Goal: Task Accomplishment & Management: Complete application form

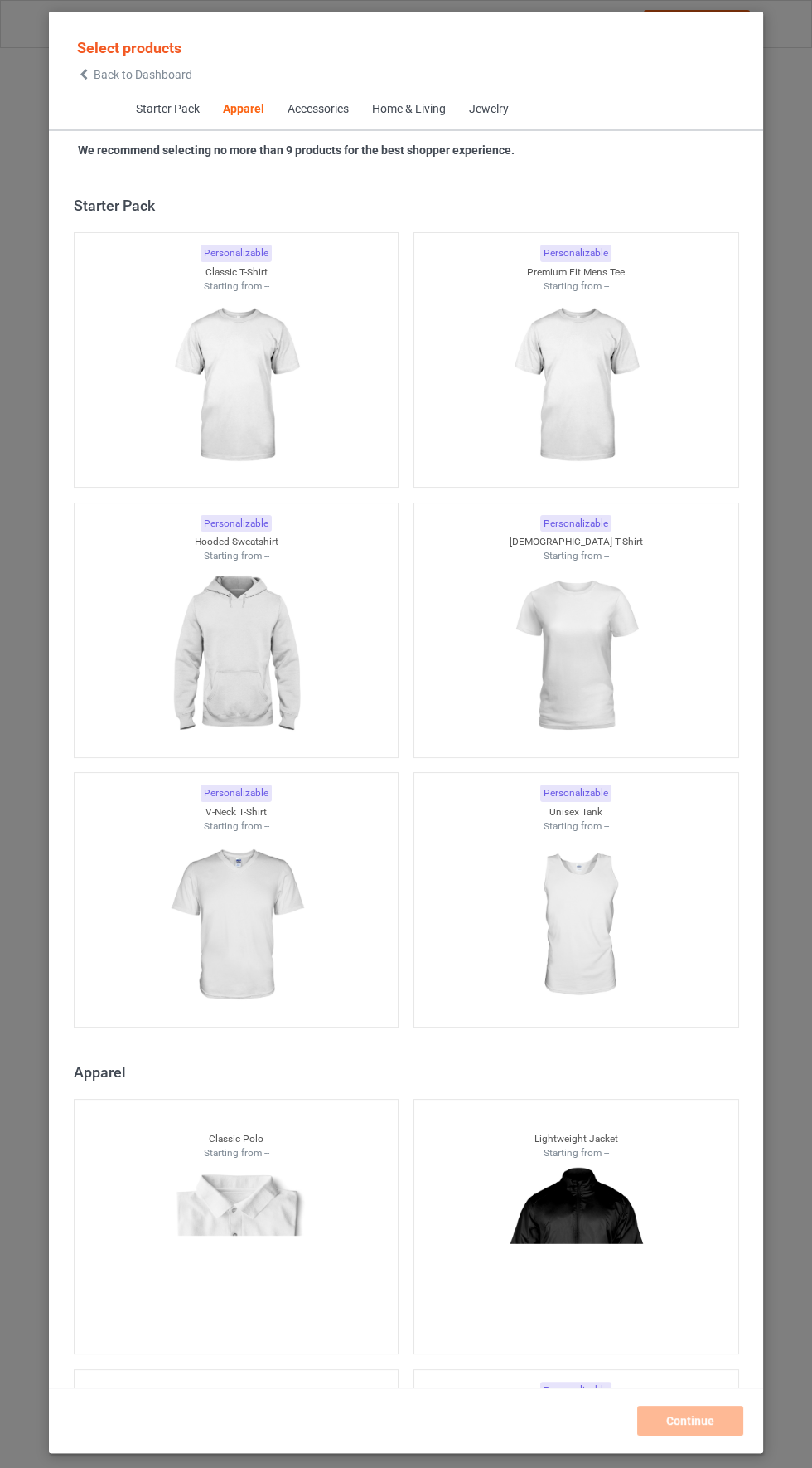
scroll to position [886, 0]
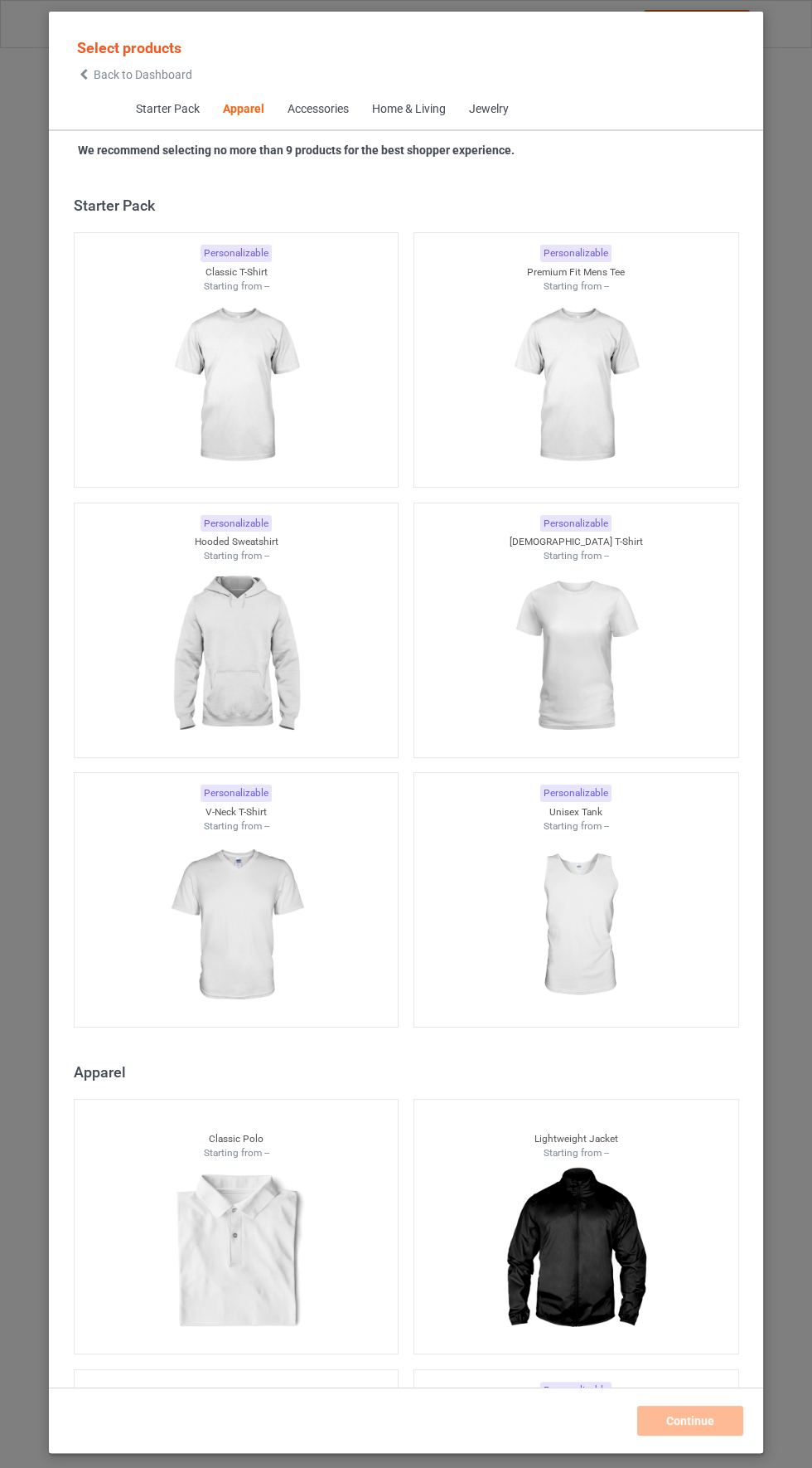
scroll to position [886, 0]
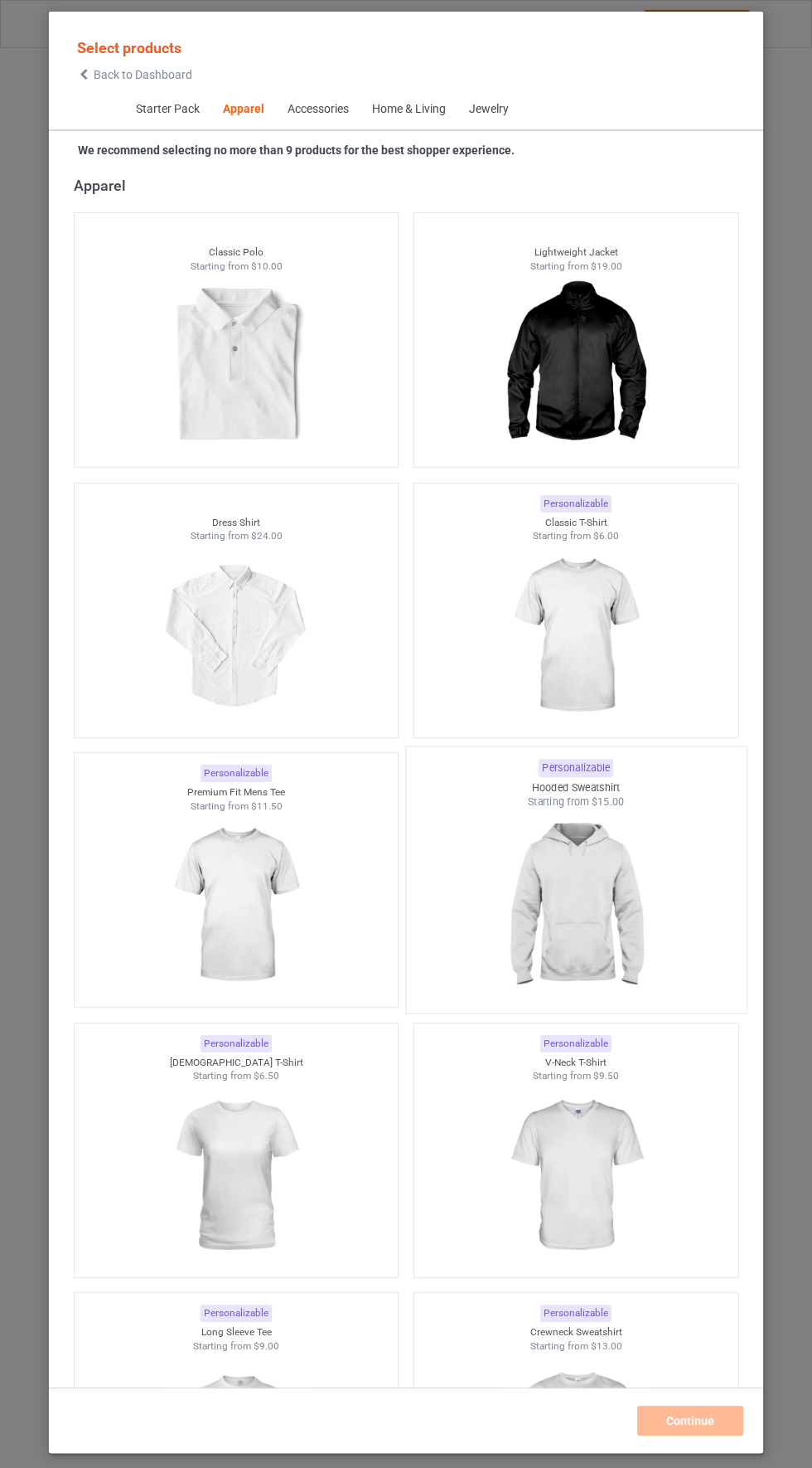
click at [598, 921] on img at bounding box center [576, 907] width 156 height 195
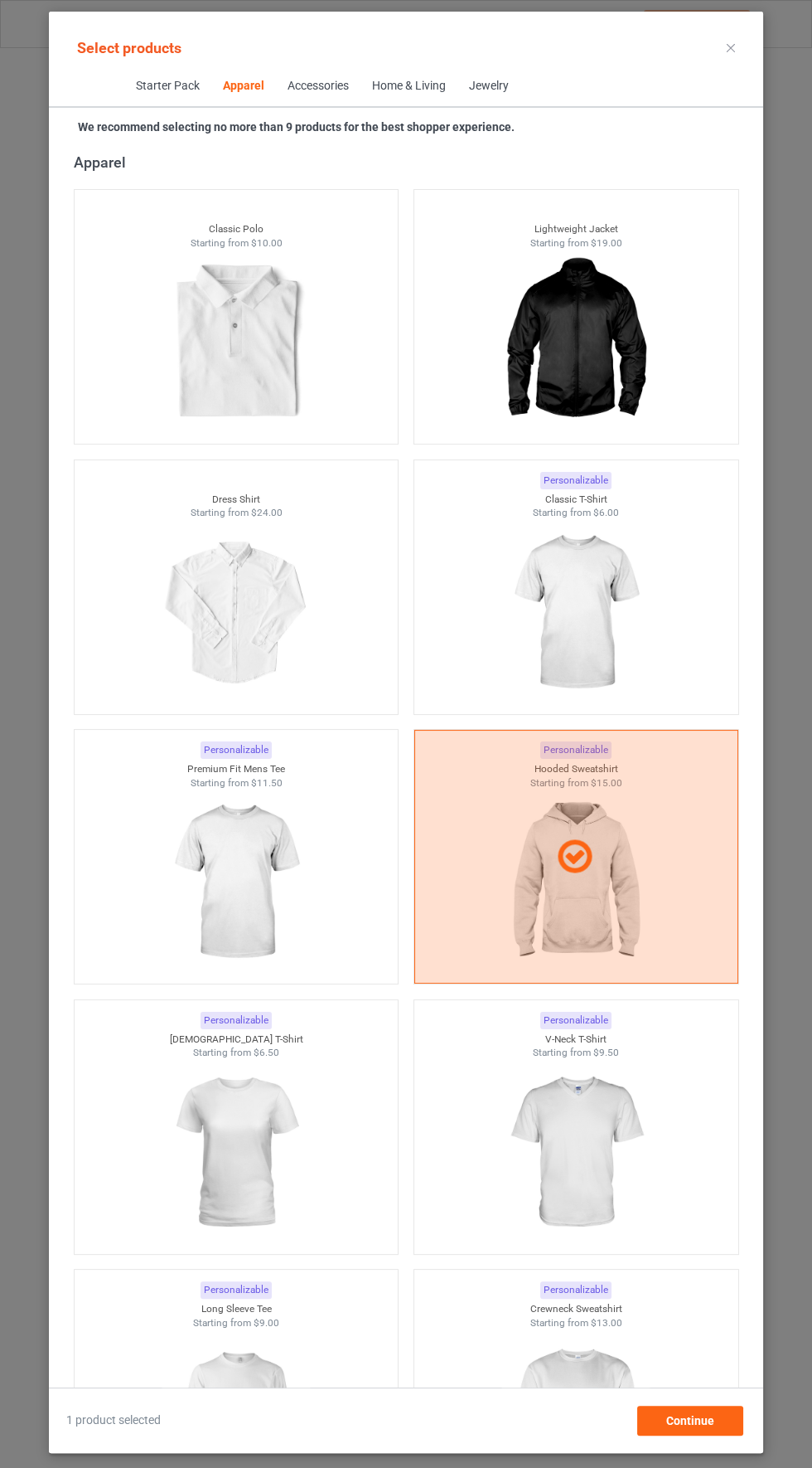
click at [731, 44] on icon at bounding box center [731, 48] width 9 height 9
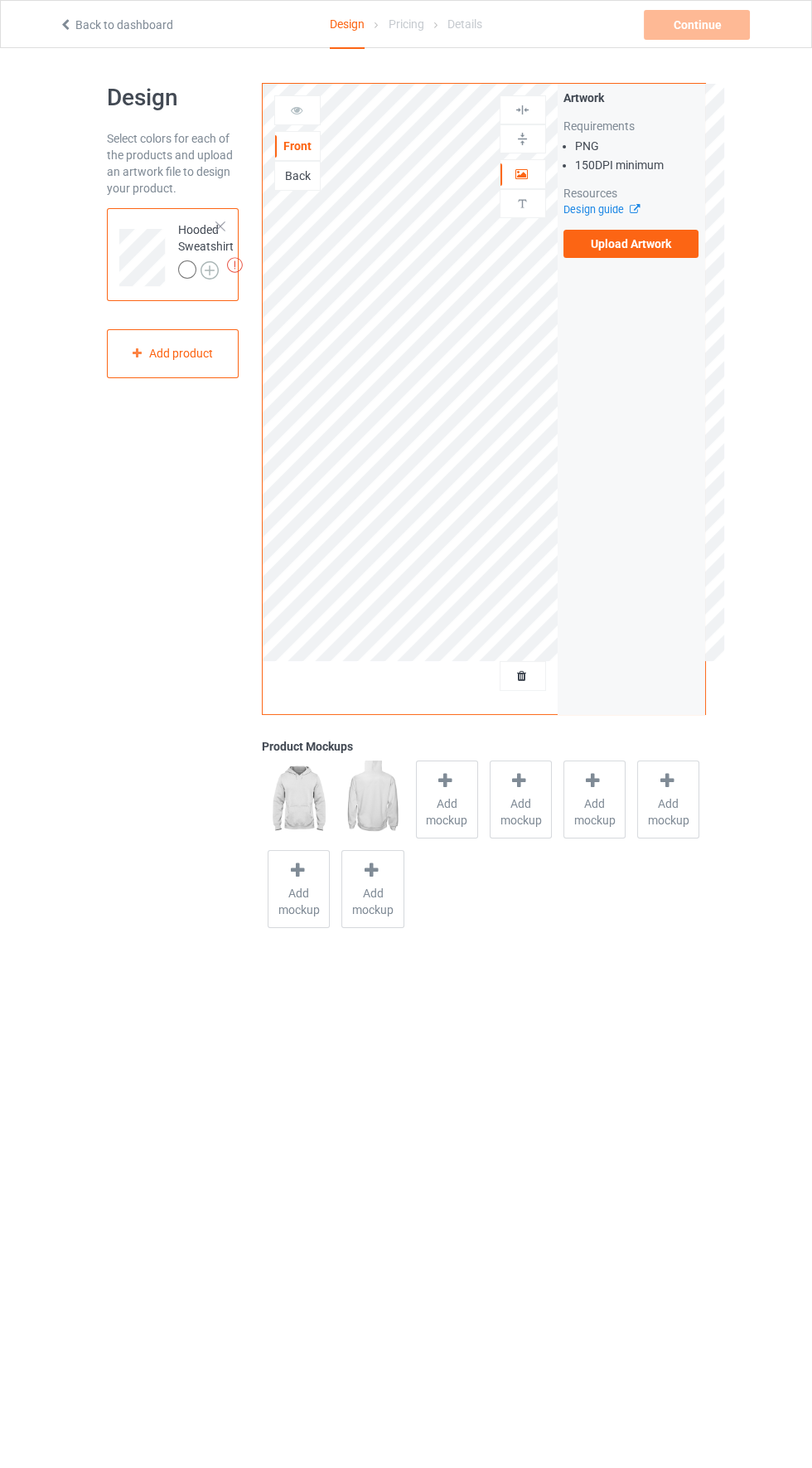
click at [209, 262] on img at bounding box center [209, 270] width 18 height 18
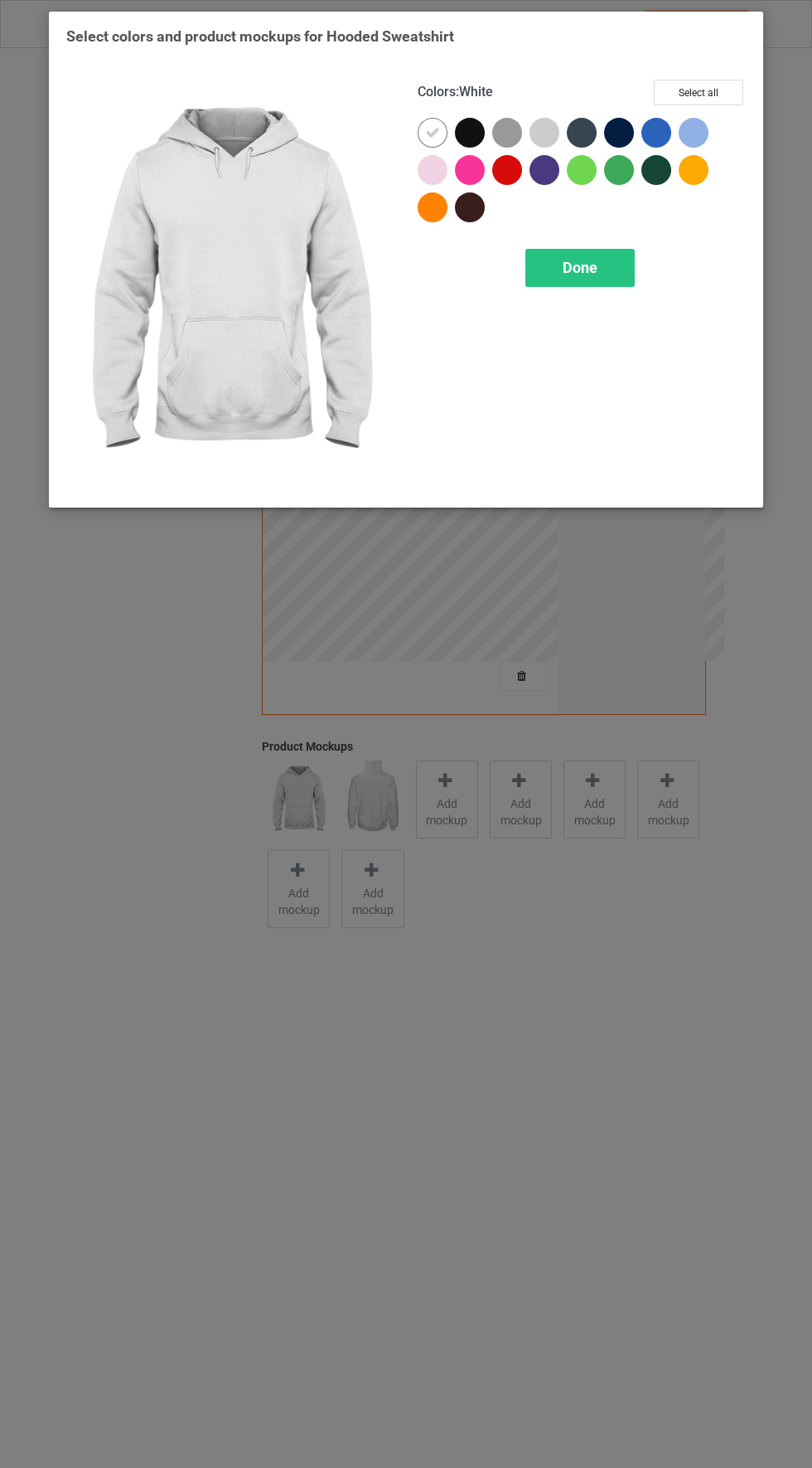
click at [476, 118] on div at bounding box center [470, 133] width 30 height 30
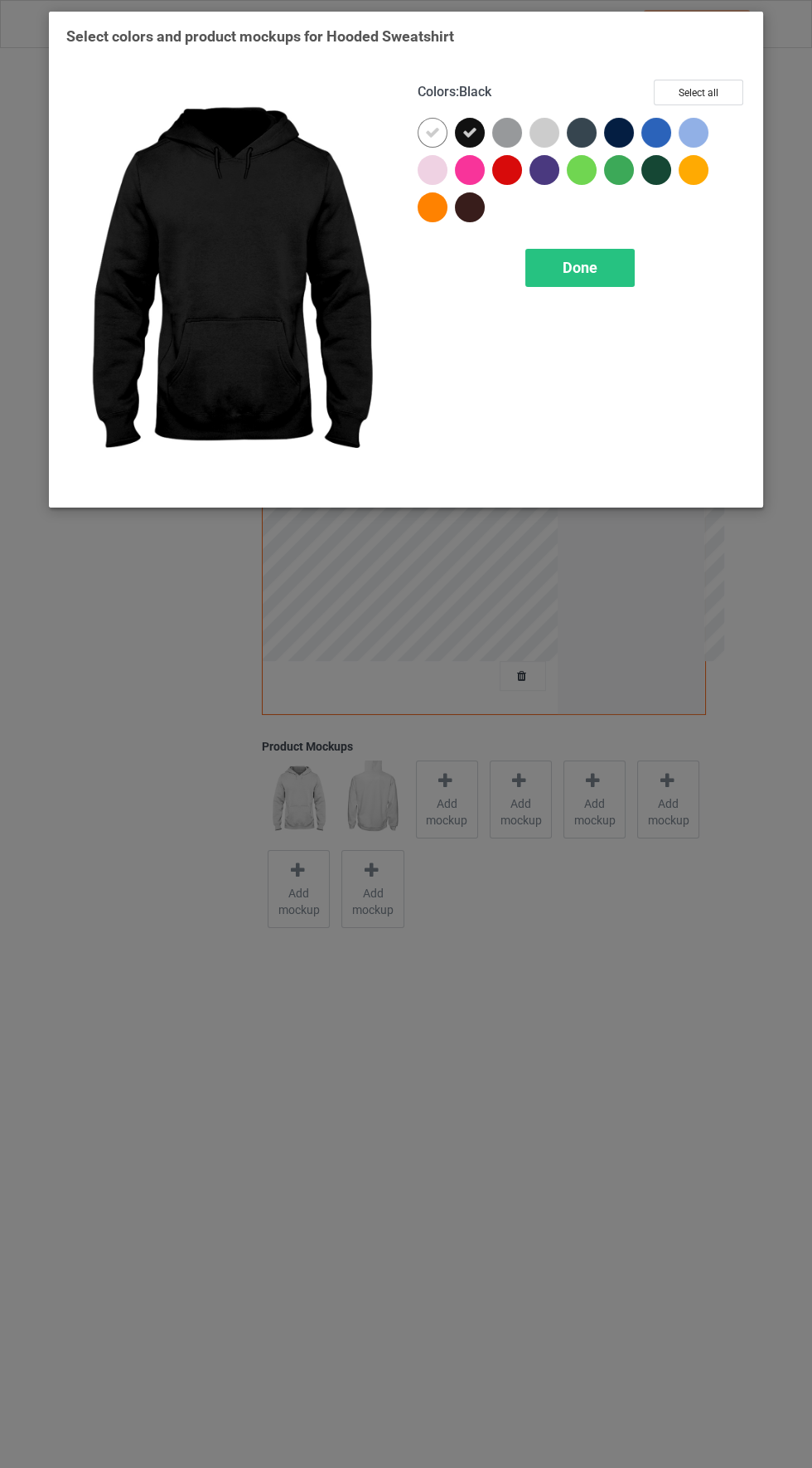
click at [431, 131] on icon at bounding box center [433, 133] width 15 height 15
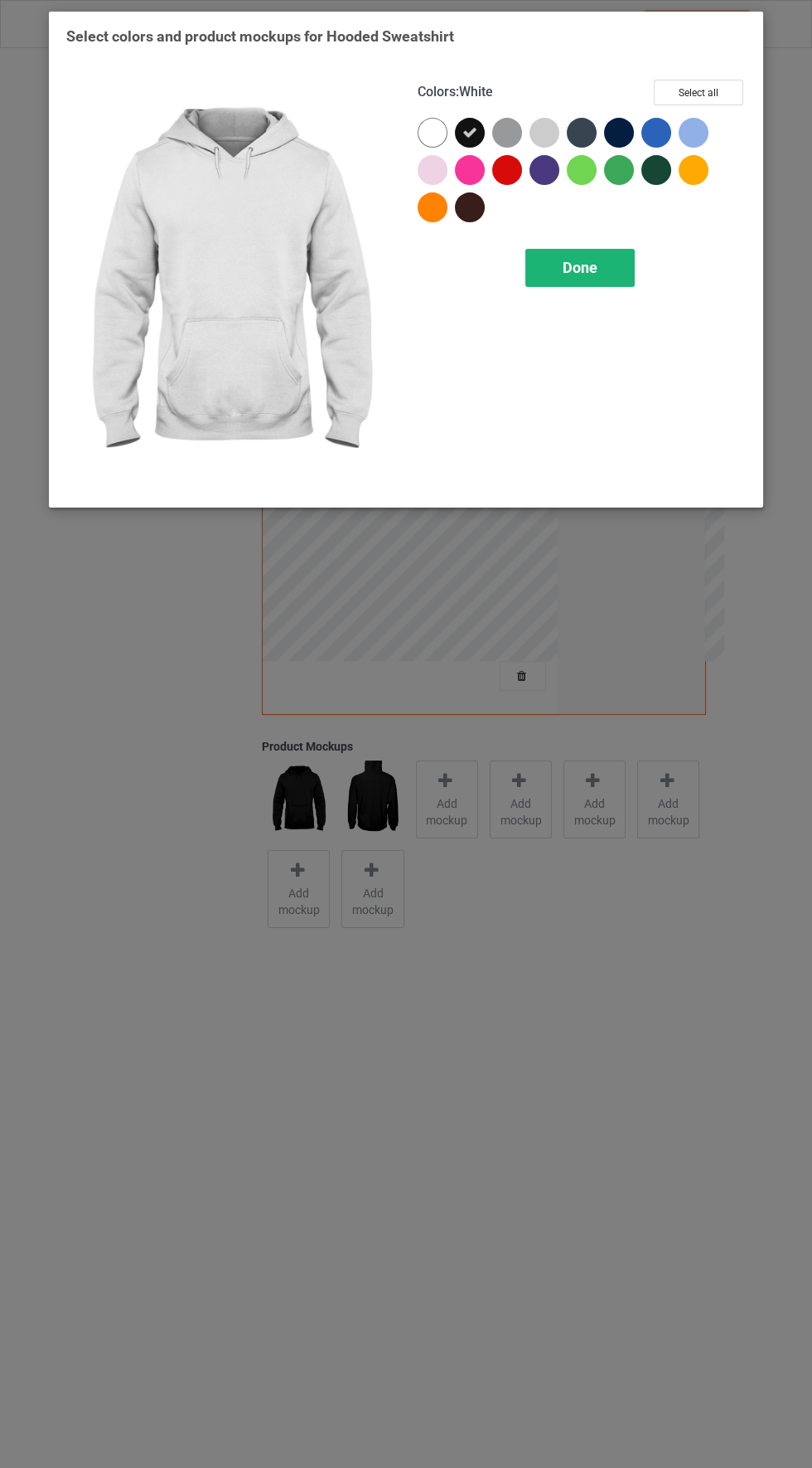
click at [593, 261] on span "Done" at bounding box center [580, 267] width 35 height 17
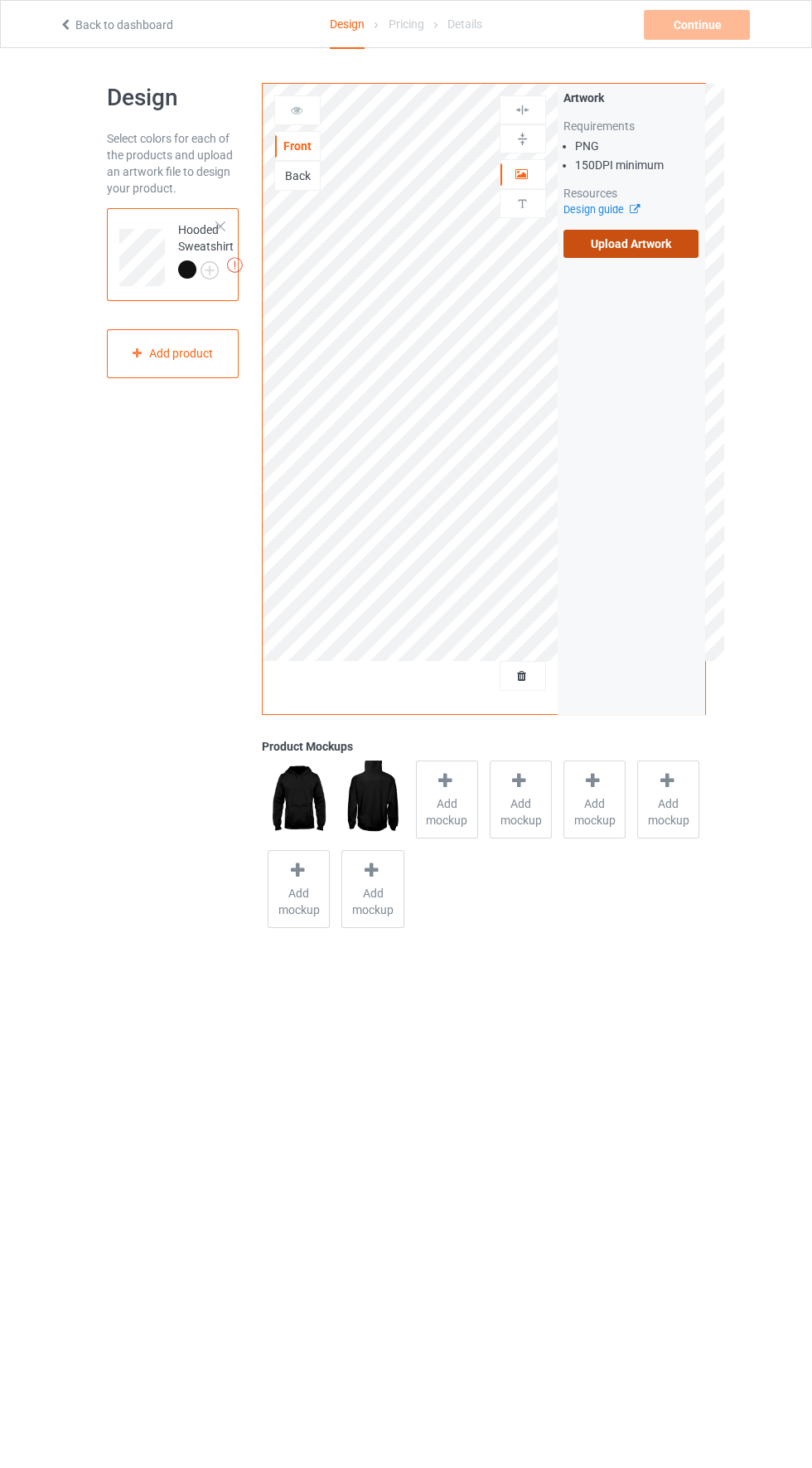
click at [646, 237] on label "Upload Artwork" at bounding box center [631, 243] width 135 height 28
click at [0, 0] on input "Upload Artwork" at bounding box center [0, 0] width 0 height 0
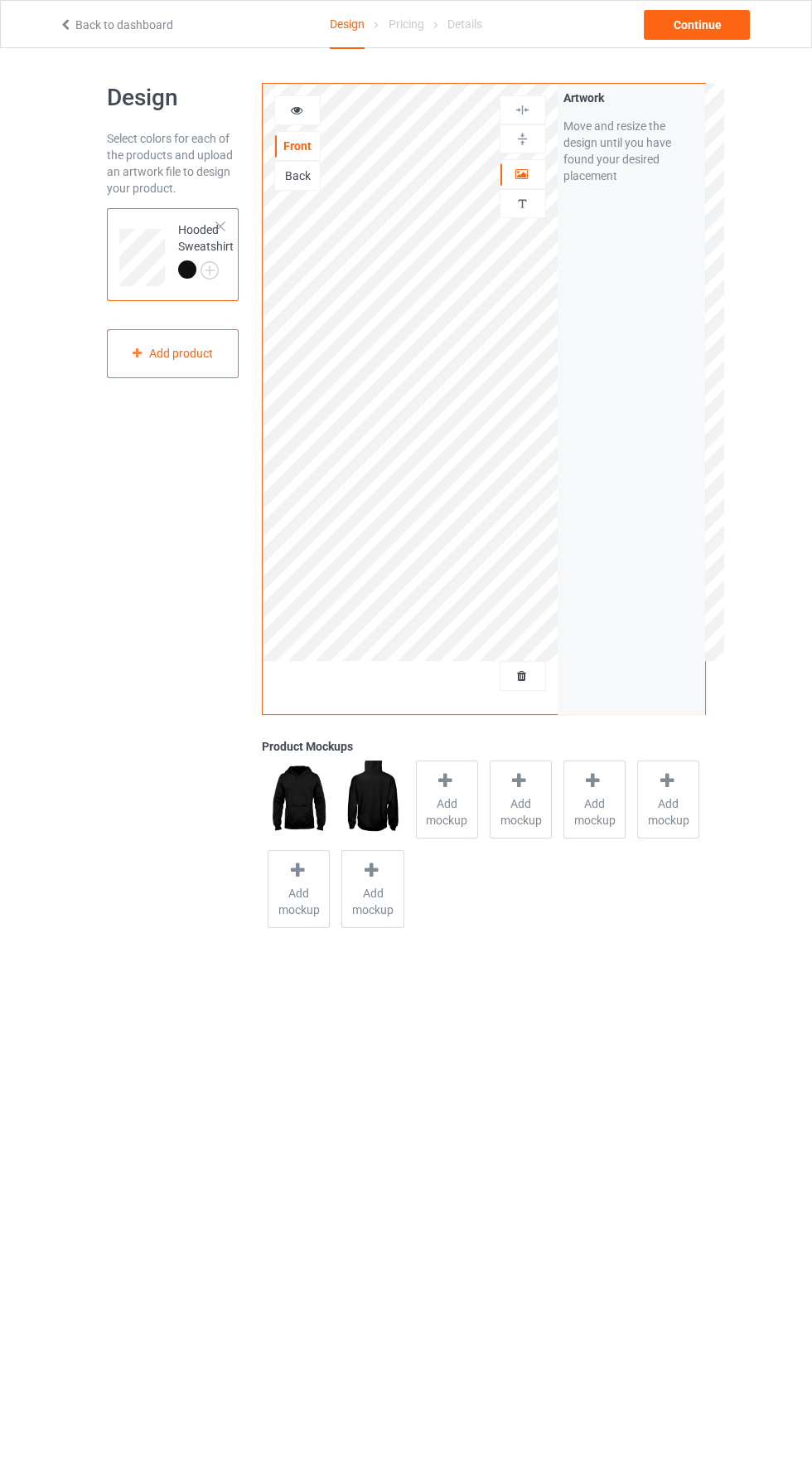
click at [534, 208] on div at bounding box center [523, 204] width 45 height 15
click at [529, 209] on img at bounding box center [523, 204] width 15 height 15
click at [523, 172] on icon at bounding box center [522, 172] width 14 height 12
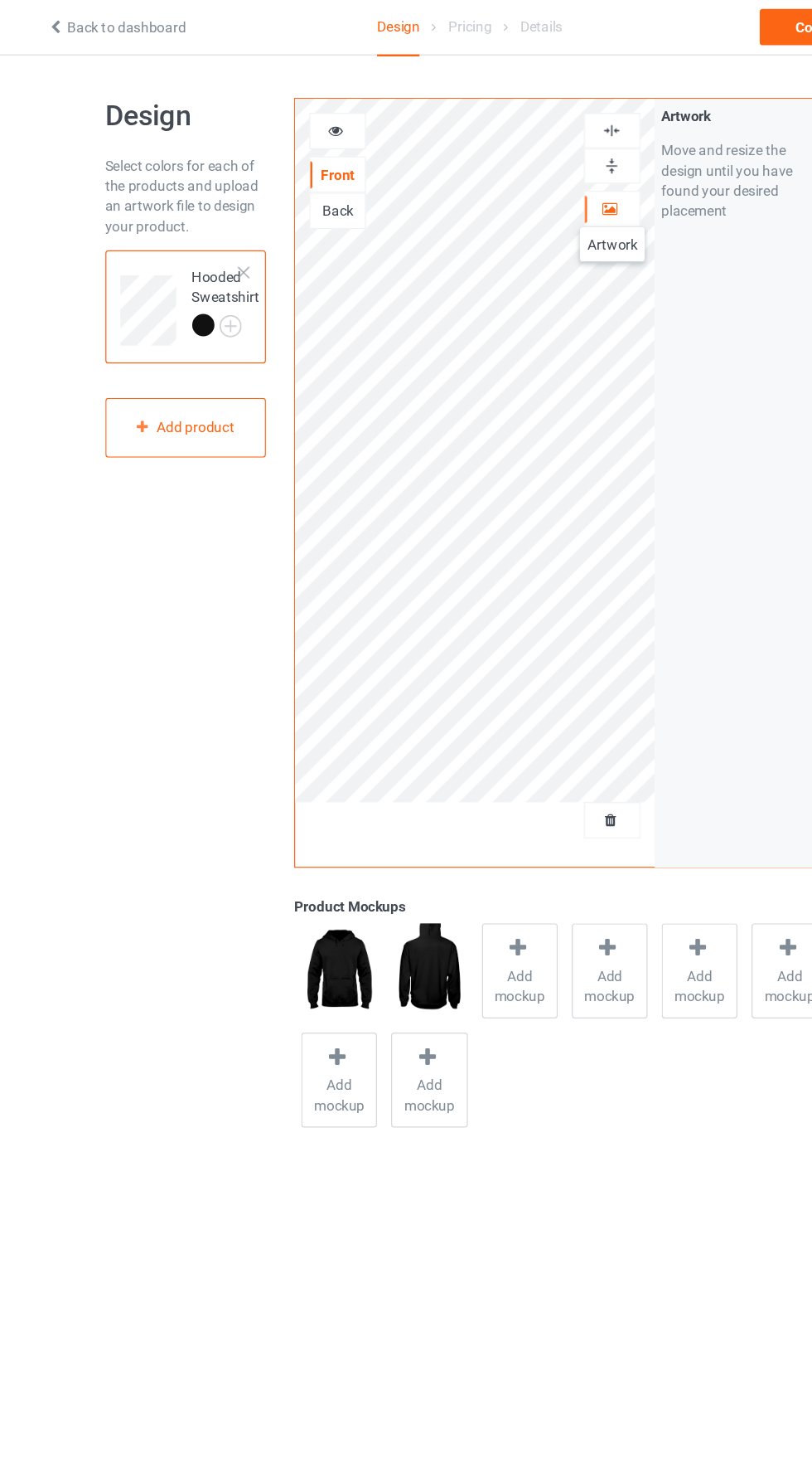
click at [306, 102] on div at bounding box center [297, 110] width 45 height 16
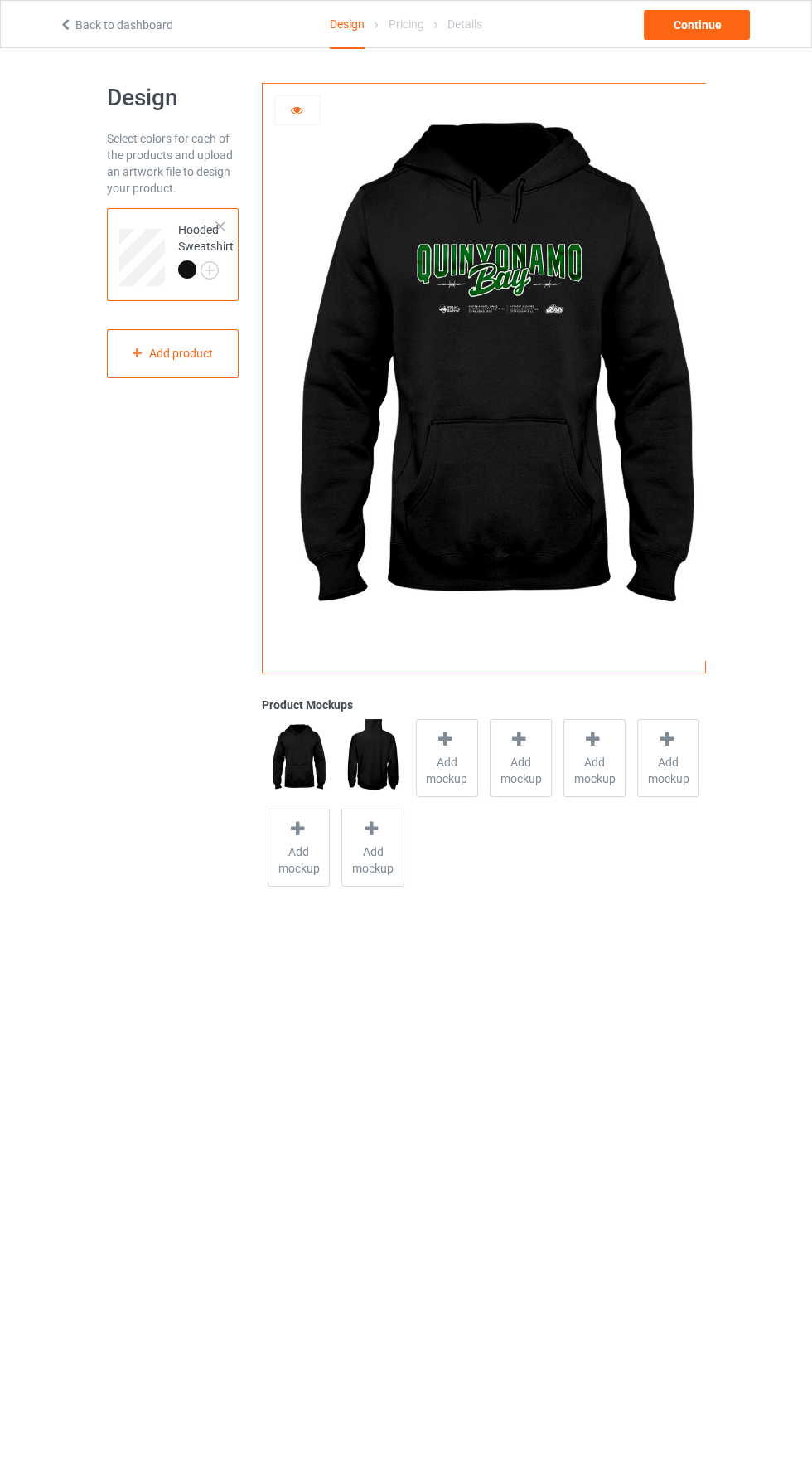
click at [295, 112] on icon at bounding box center [296, 108] width 14 height 12
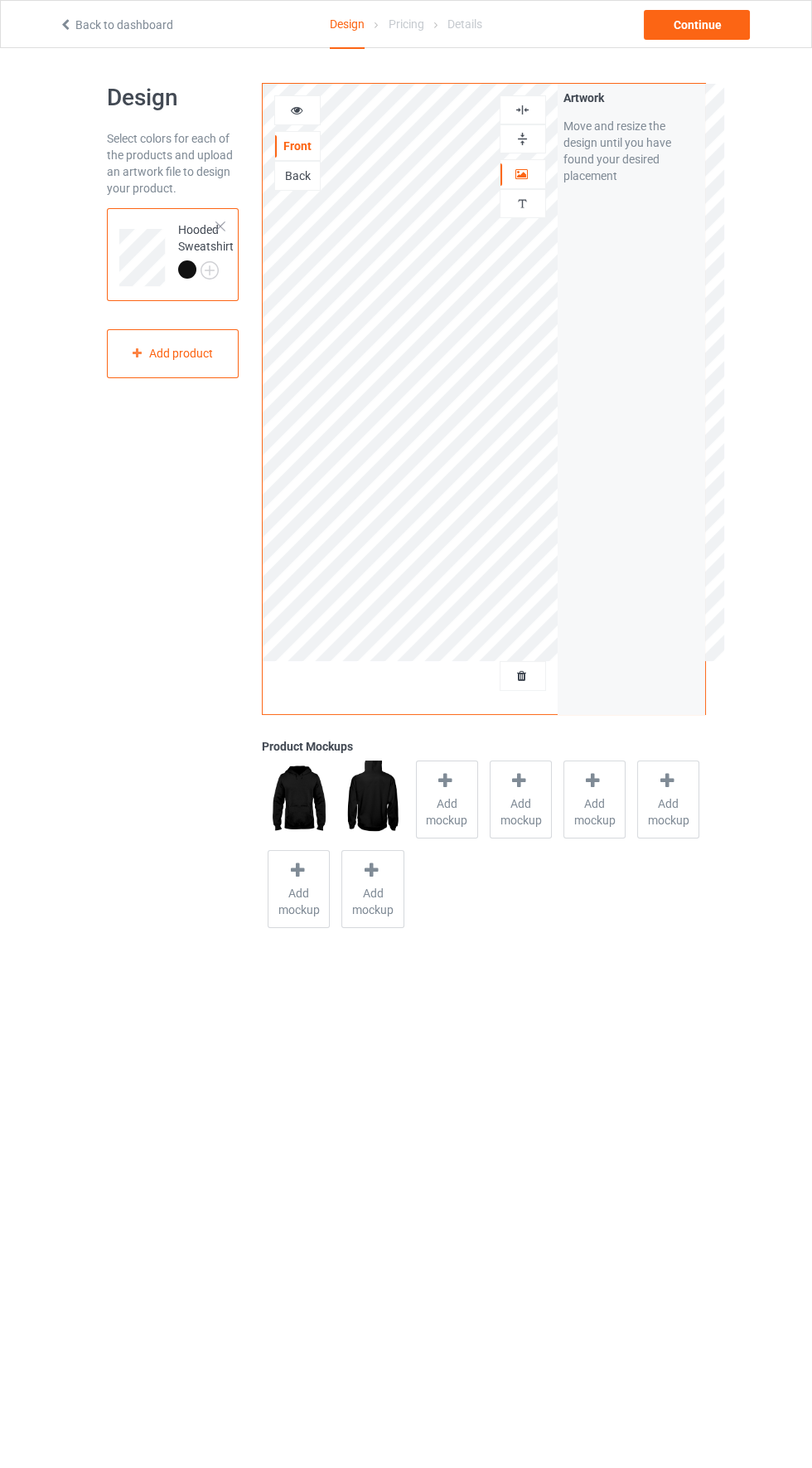
click at [302, 184] on div "Back" at bounding box center [298, 175] width 46 height 30
click at [303, 181] on div "Back" at bounding box center [297, 175] width 45 height 16
click at [649, 244] on label "Upload Artwork" at bounding box center [631, 243] width 135 height 28
click at [0, 0] on input "Upload Artwork" at bounding box center [0, 0] width 0 height 0
click at [299, 143] on div "Front" at bounding box center [297, 145] width 45 height 16
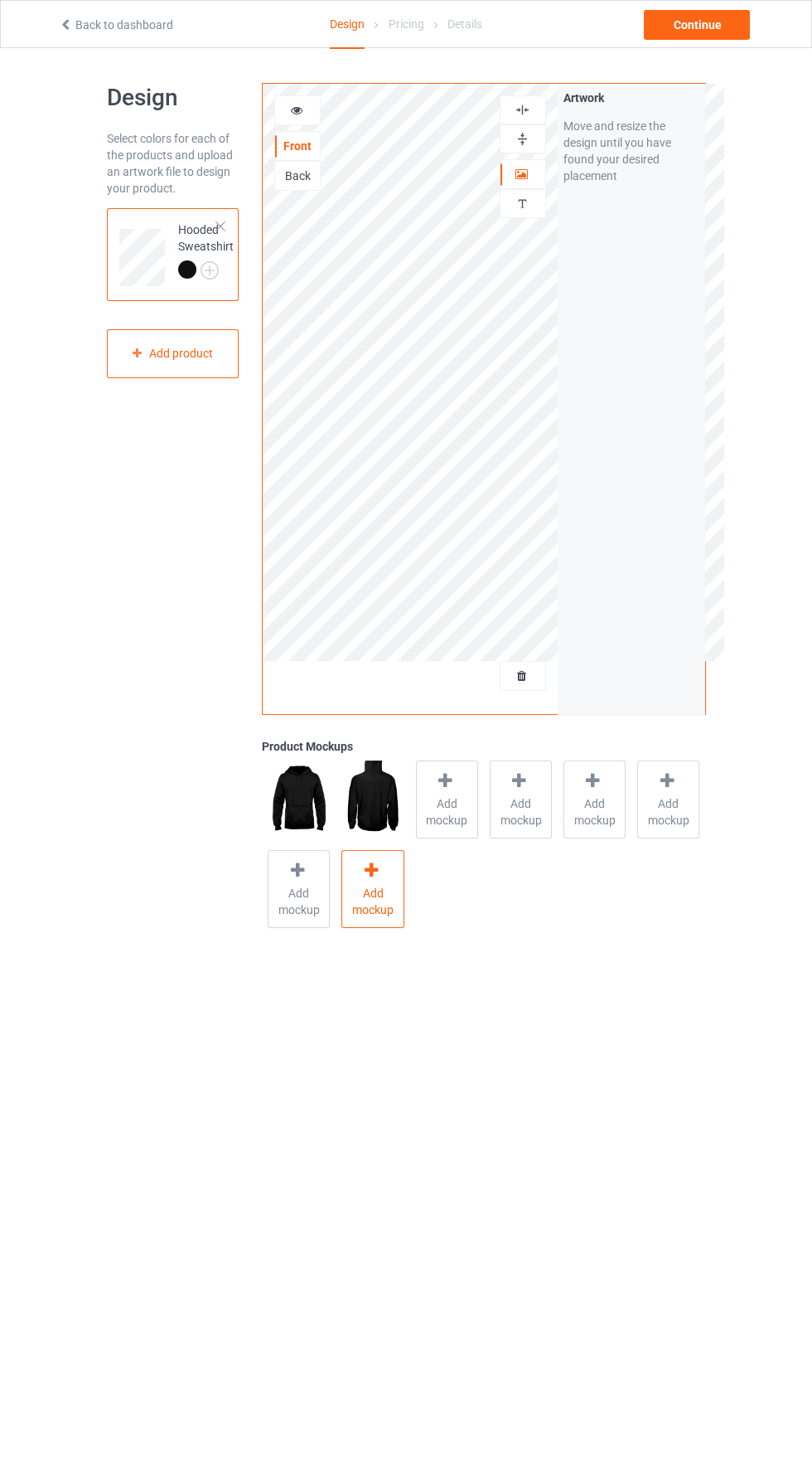
click at [376, 894] on span "Add mockup" at bounding box center [372, 901] width 61 height 34
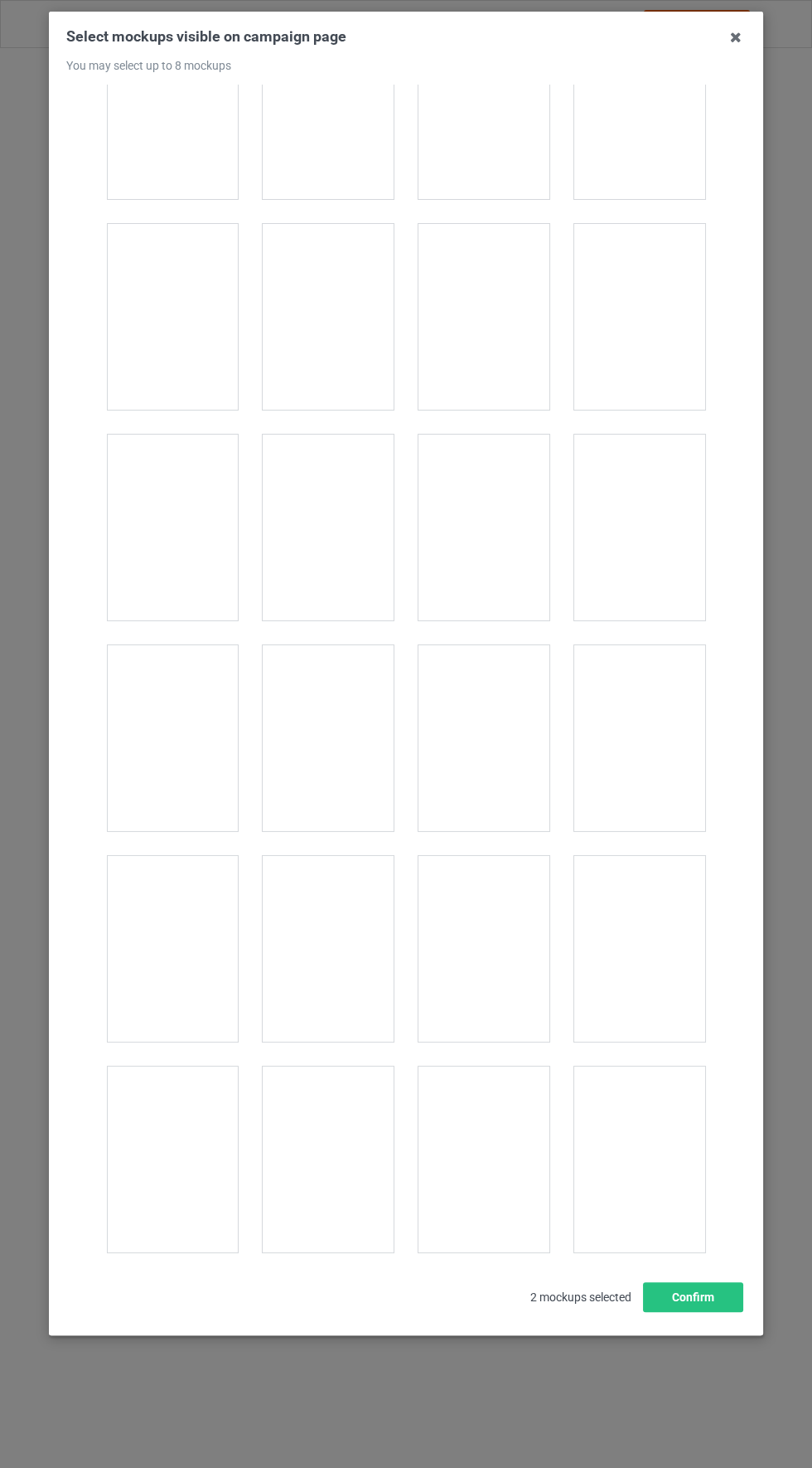
scroll to position [1561, 0]
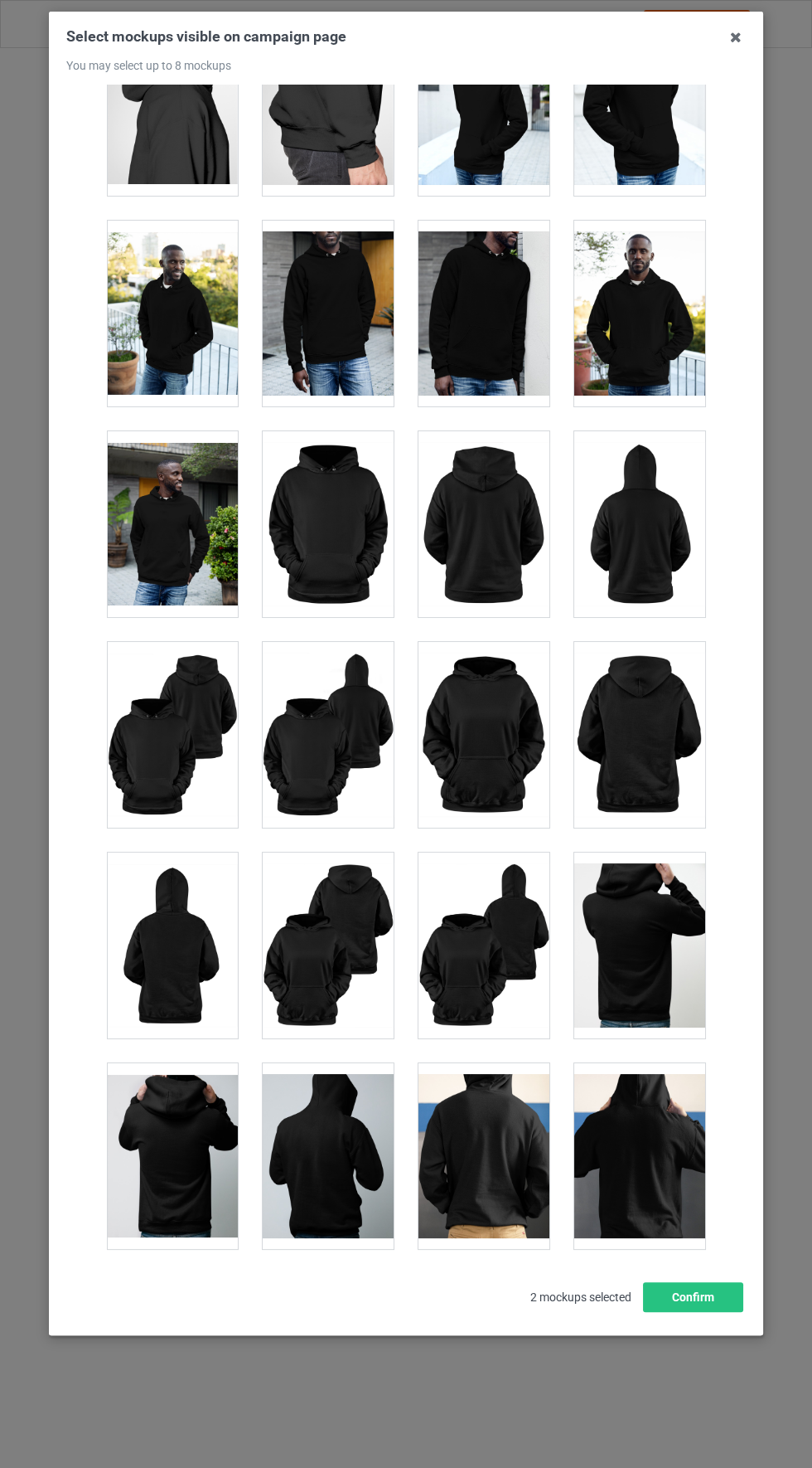
click at [179, 748] on div at bounding box center [172, 734] width 131 height 186
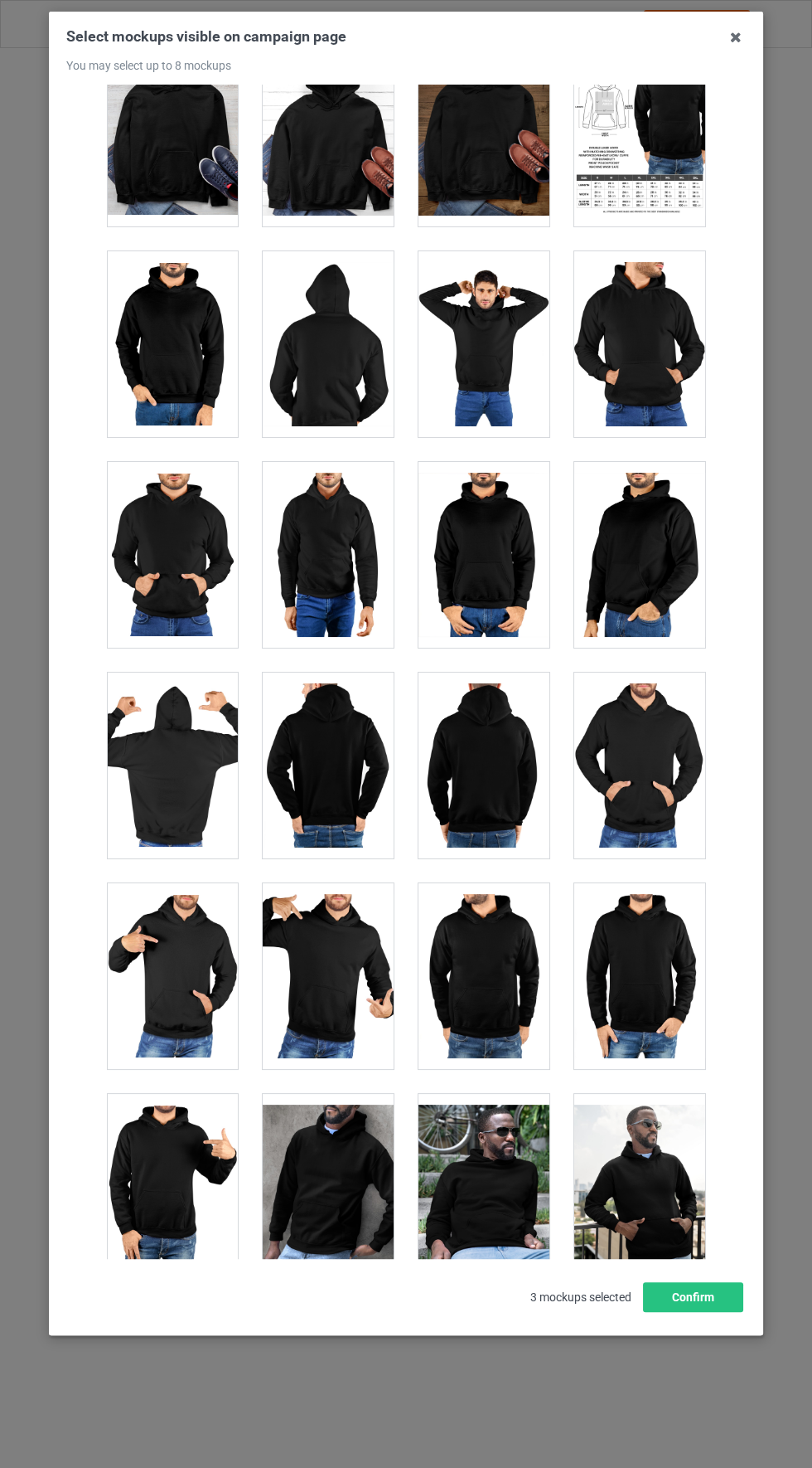
scroll to position [8283, 0]
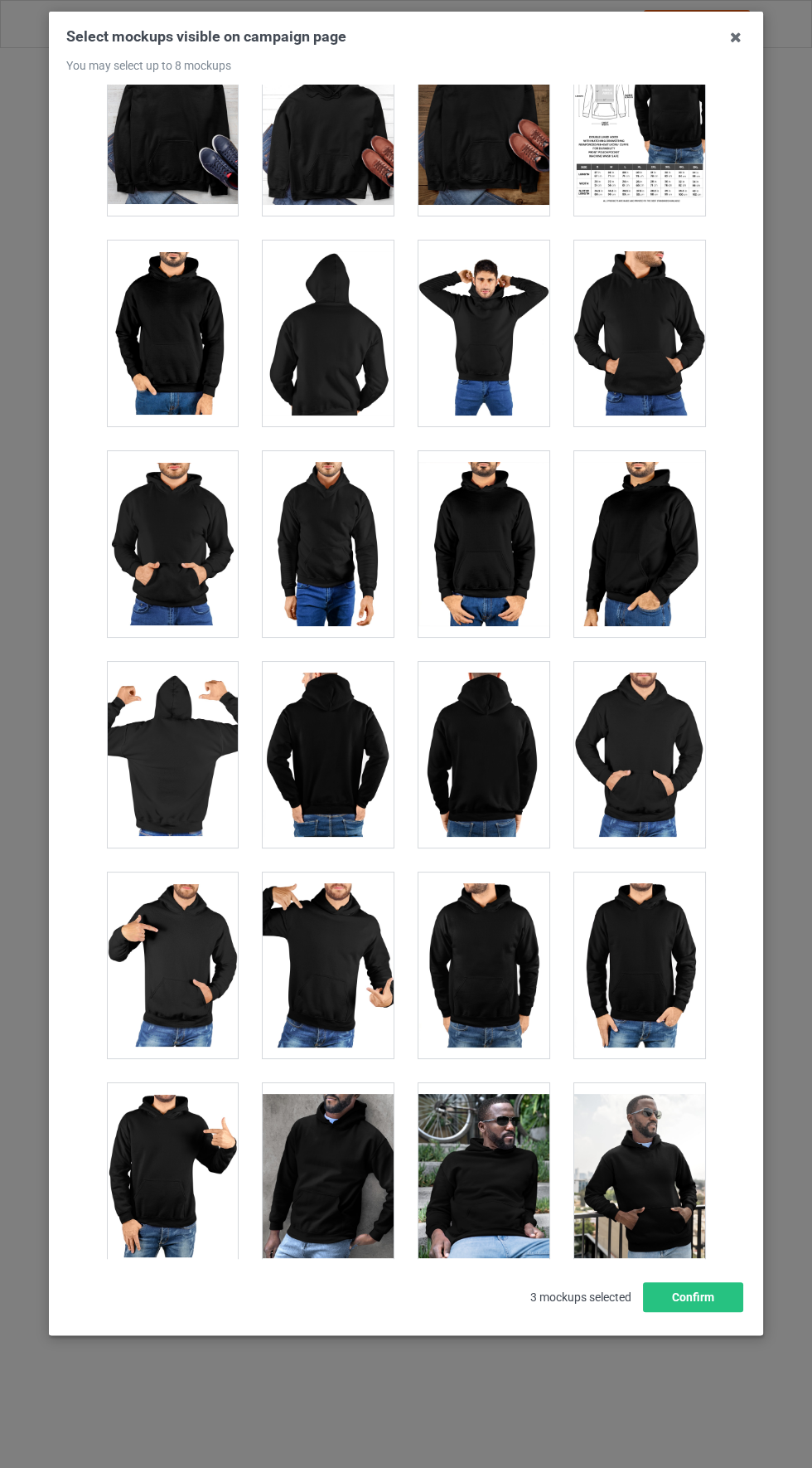
click at [185, 748] on div at bounding box center [172, 754] width 131 height 186
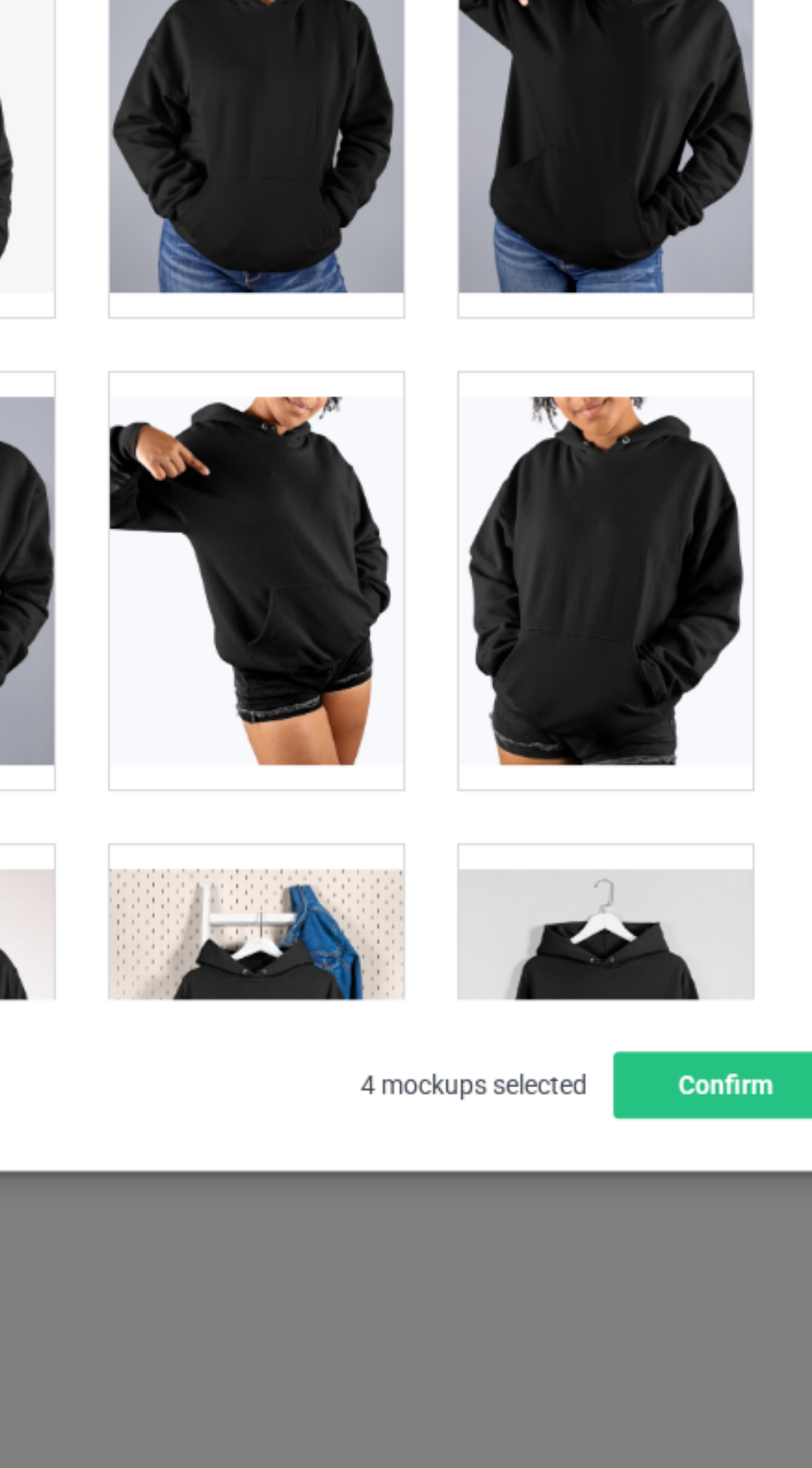
scroll to position [6, 0]
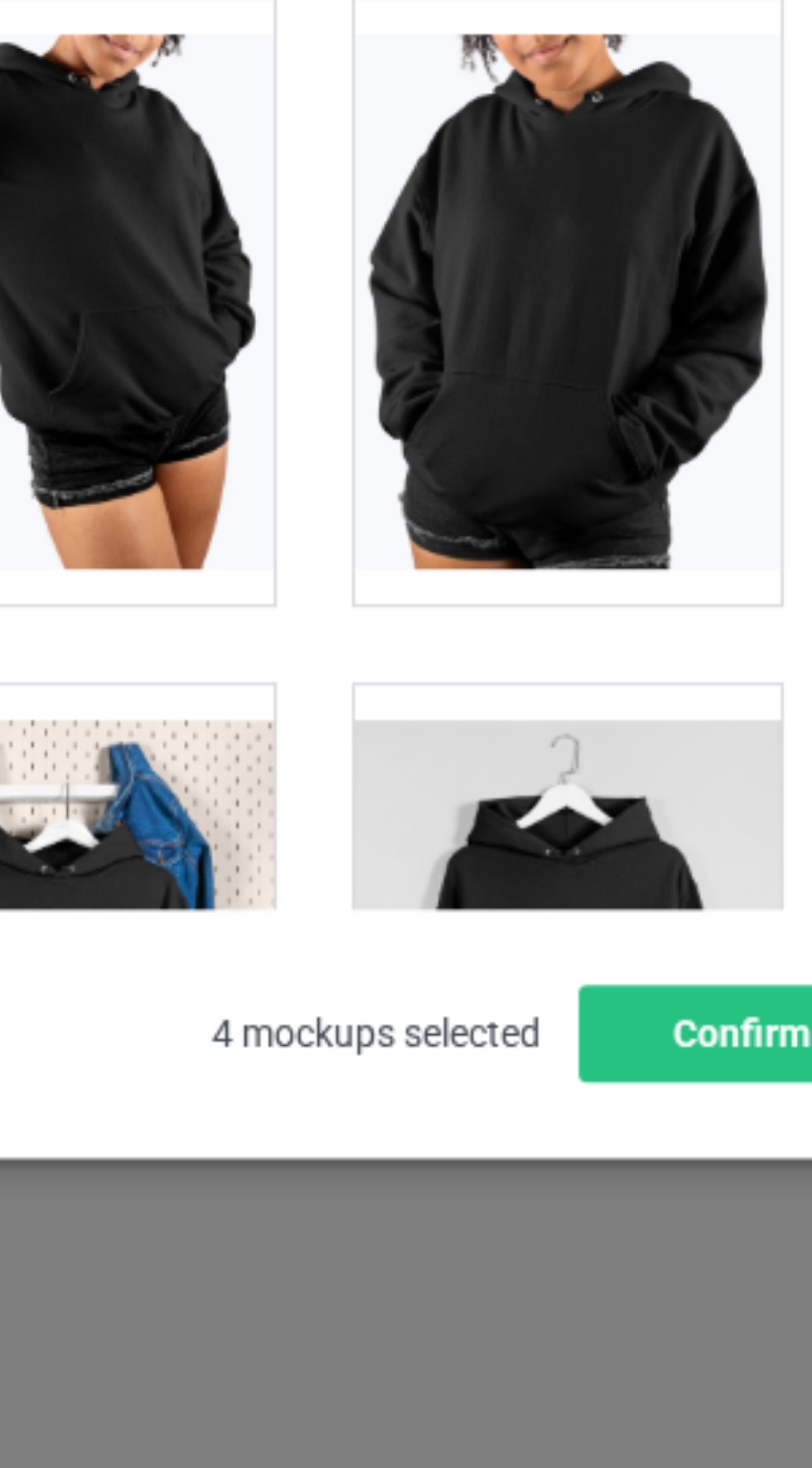
click at [648, 1263] on div at bounding box center [640, 1282] width 131 height 186
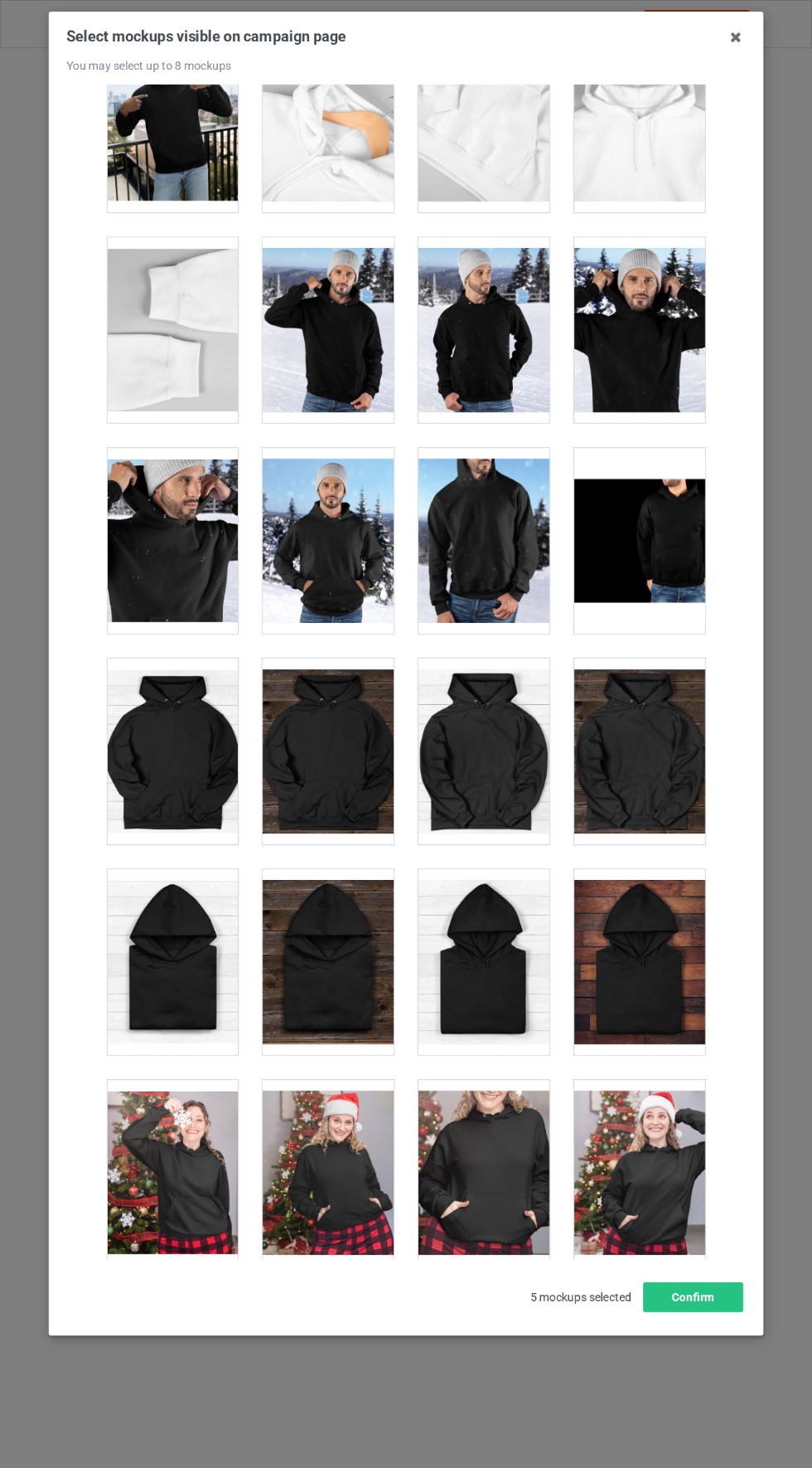
scroll to position [9547, 0]
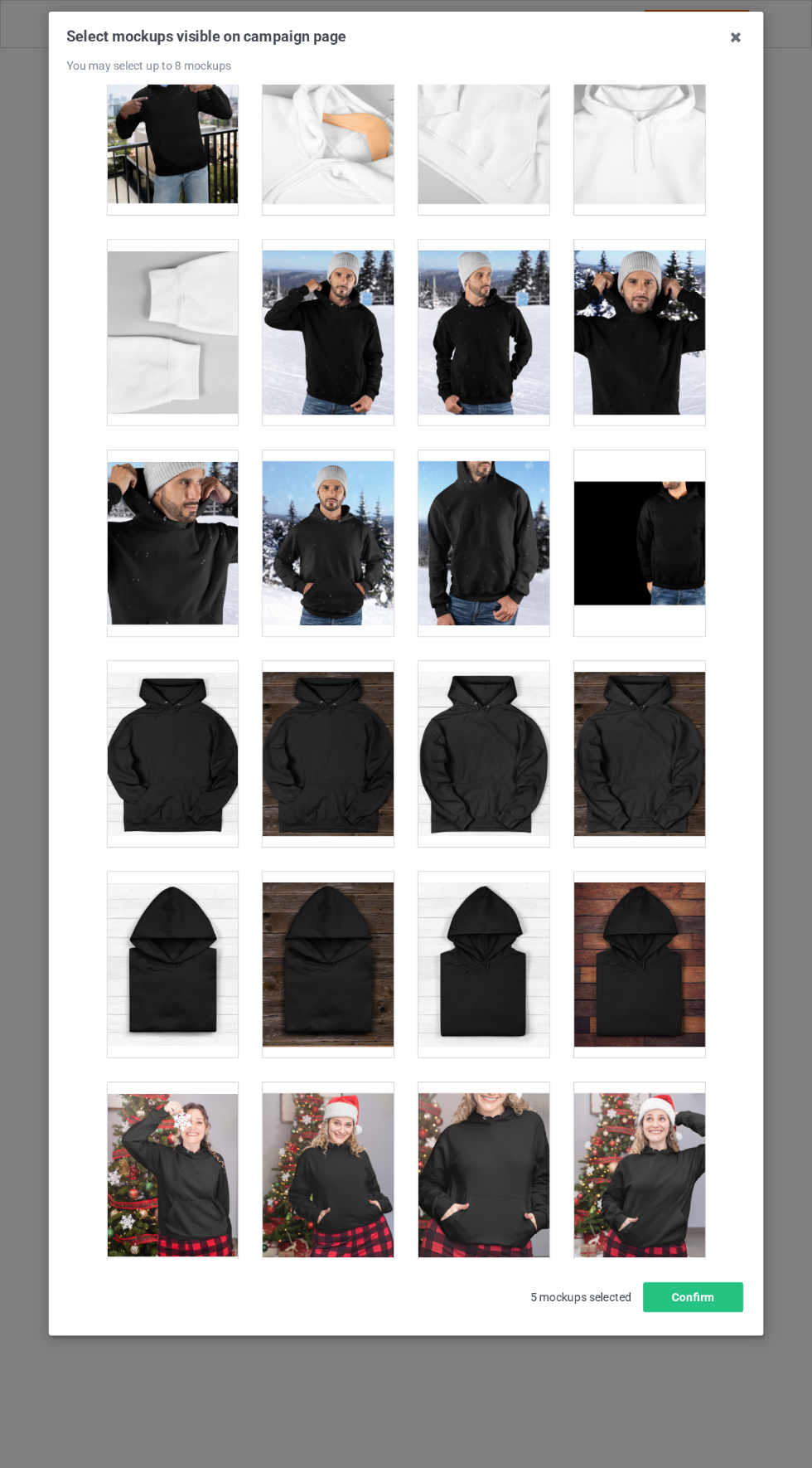
click at [177, 750] on div at bounding box center [172, 754] width 131 height 186
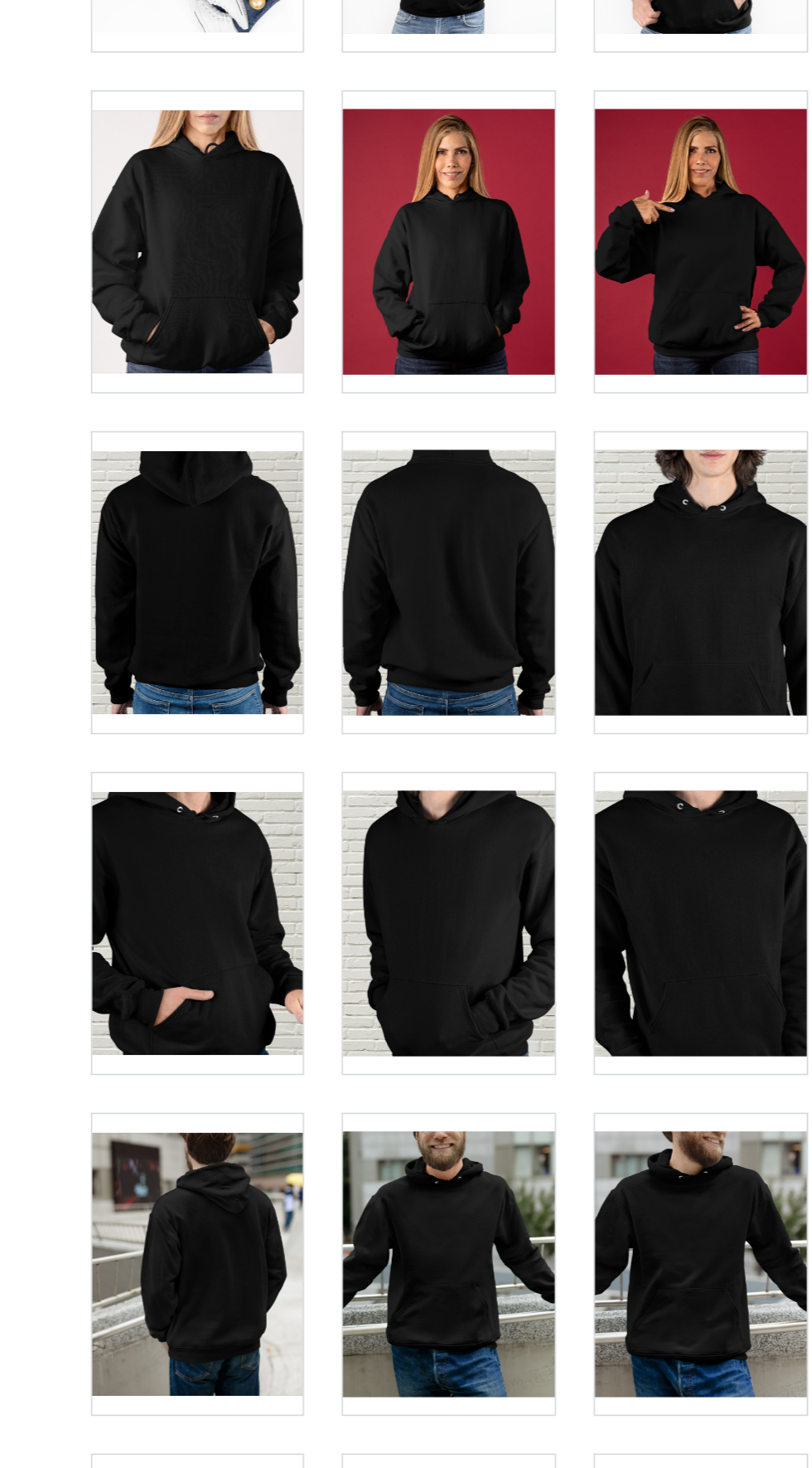
scroll to position [3621, 0]
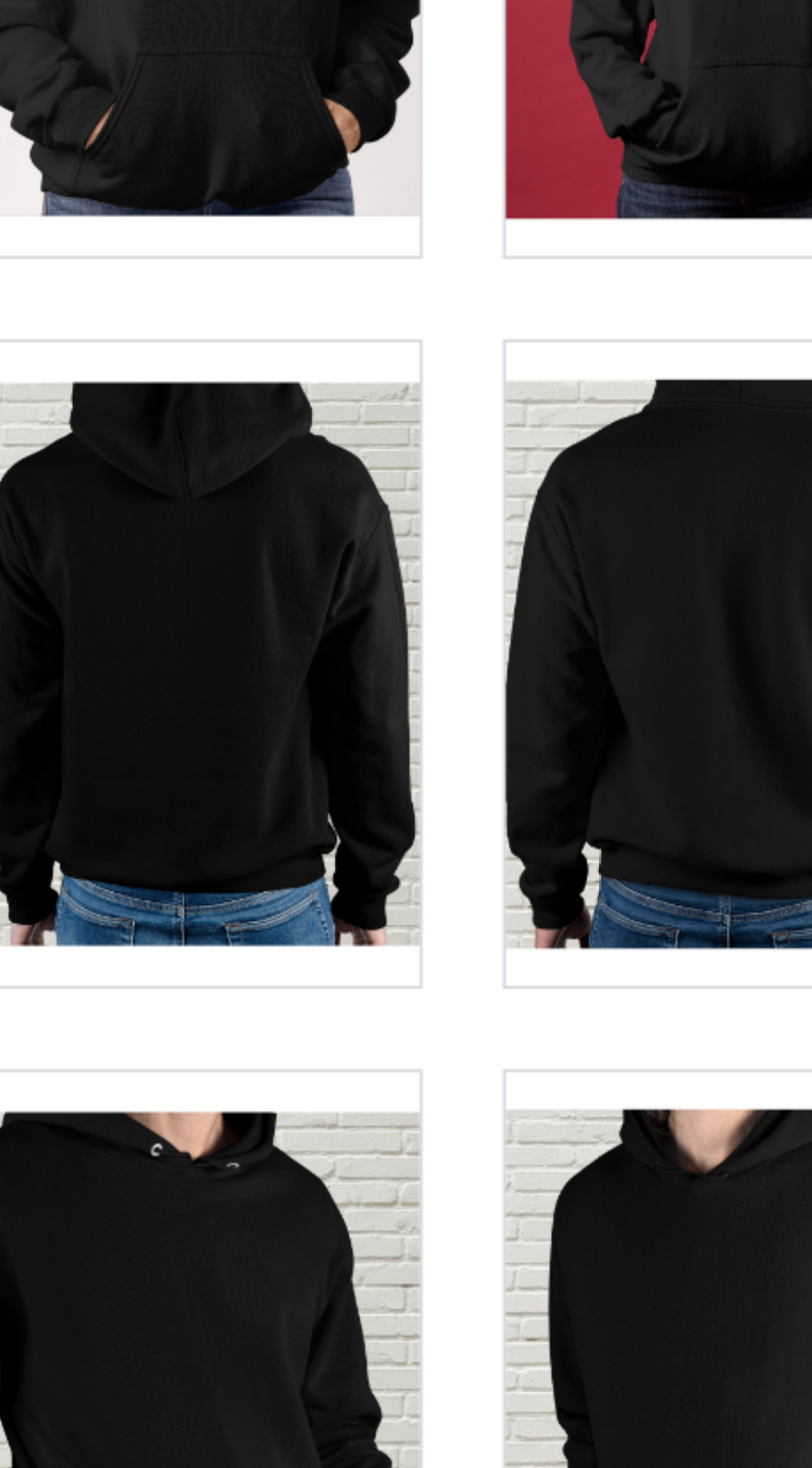
click at [190, 571] on div at bounding box center [172, 570] width 131 height 186
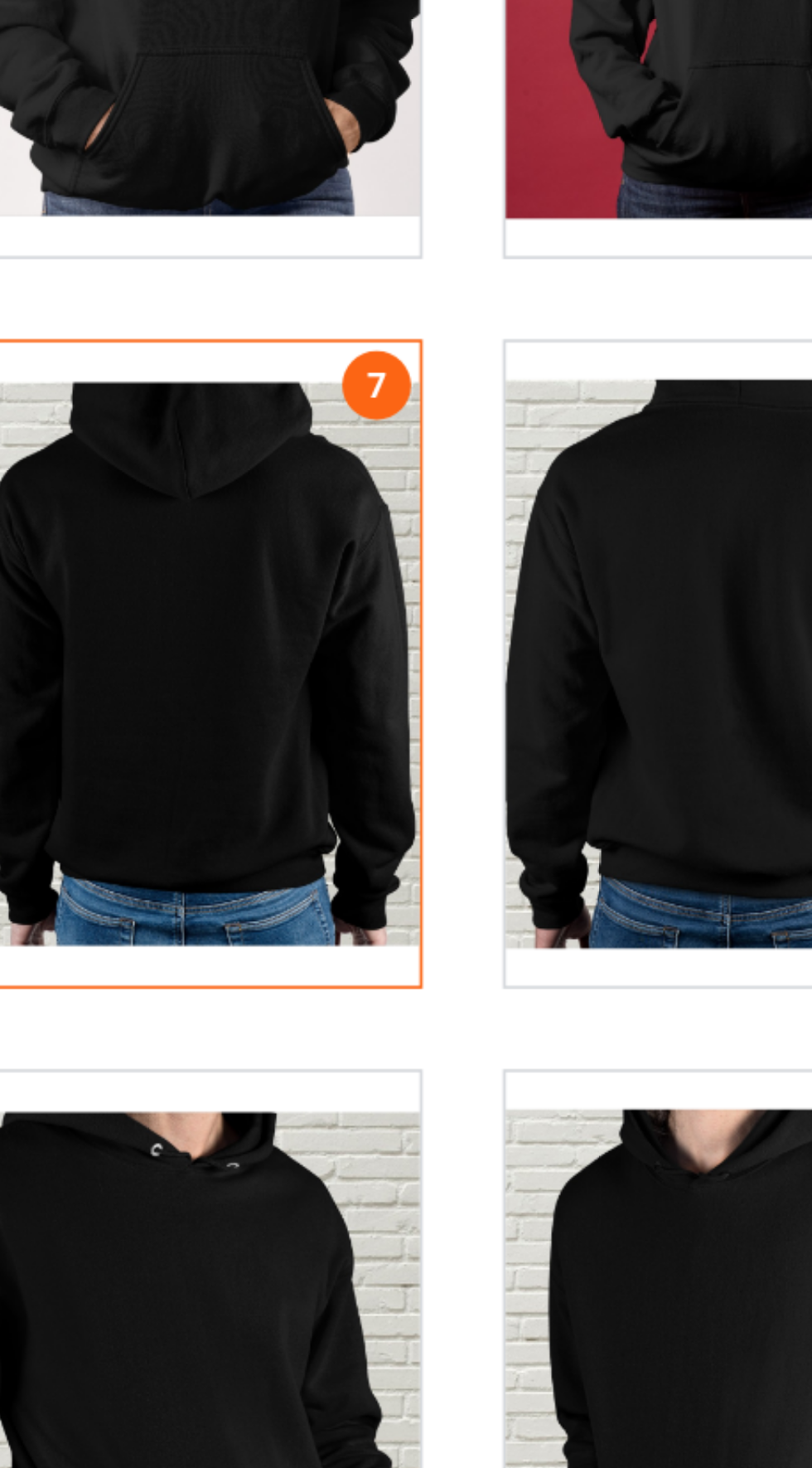
scroll to position [3619, 0]
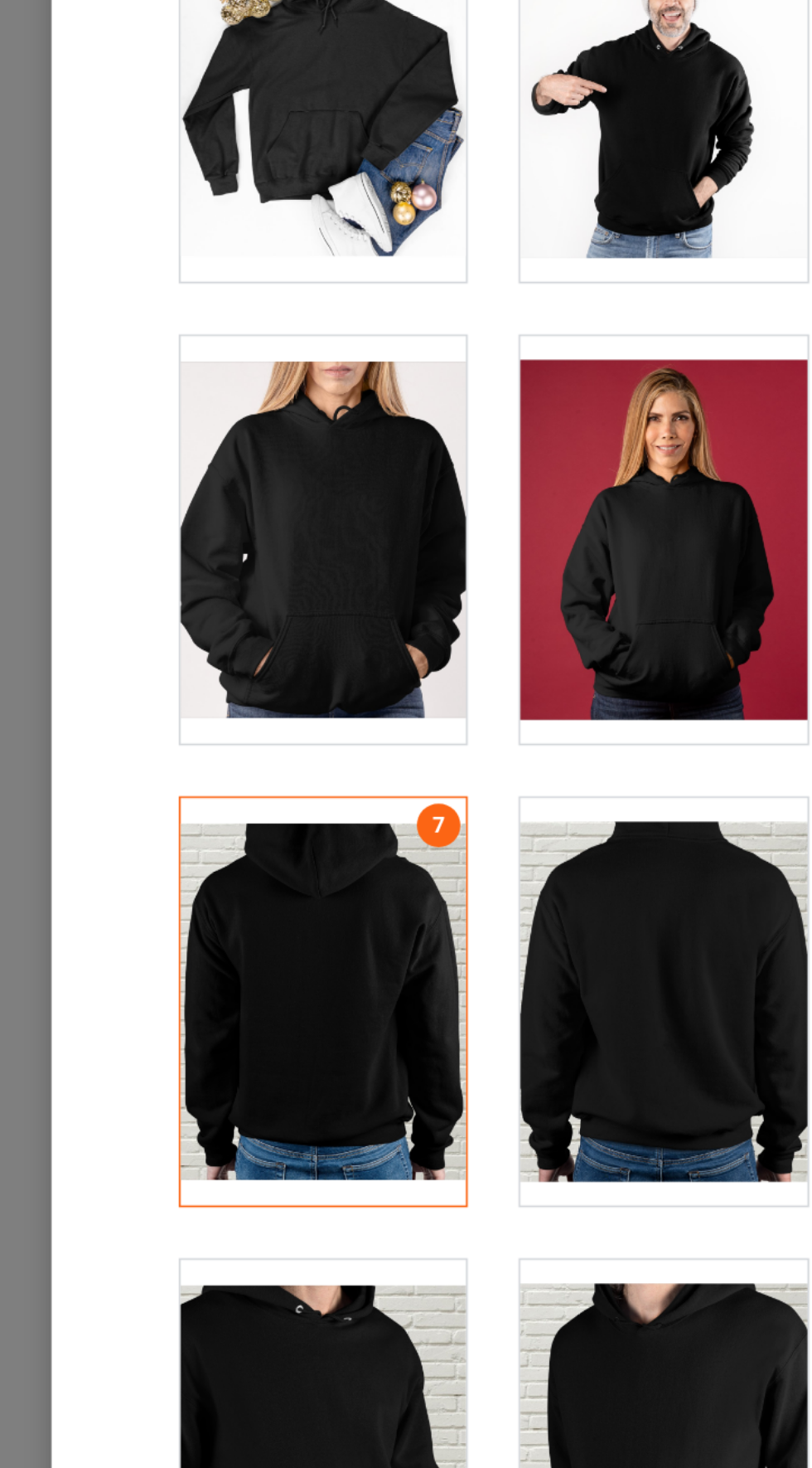
click at [172, 372] on div at bounding box center [172, 362] width 131 height 186
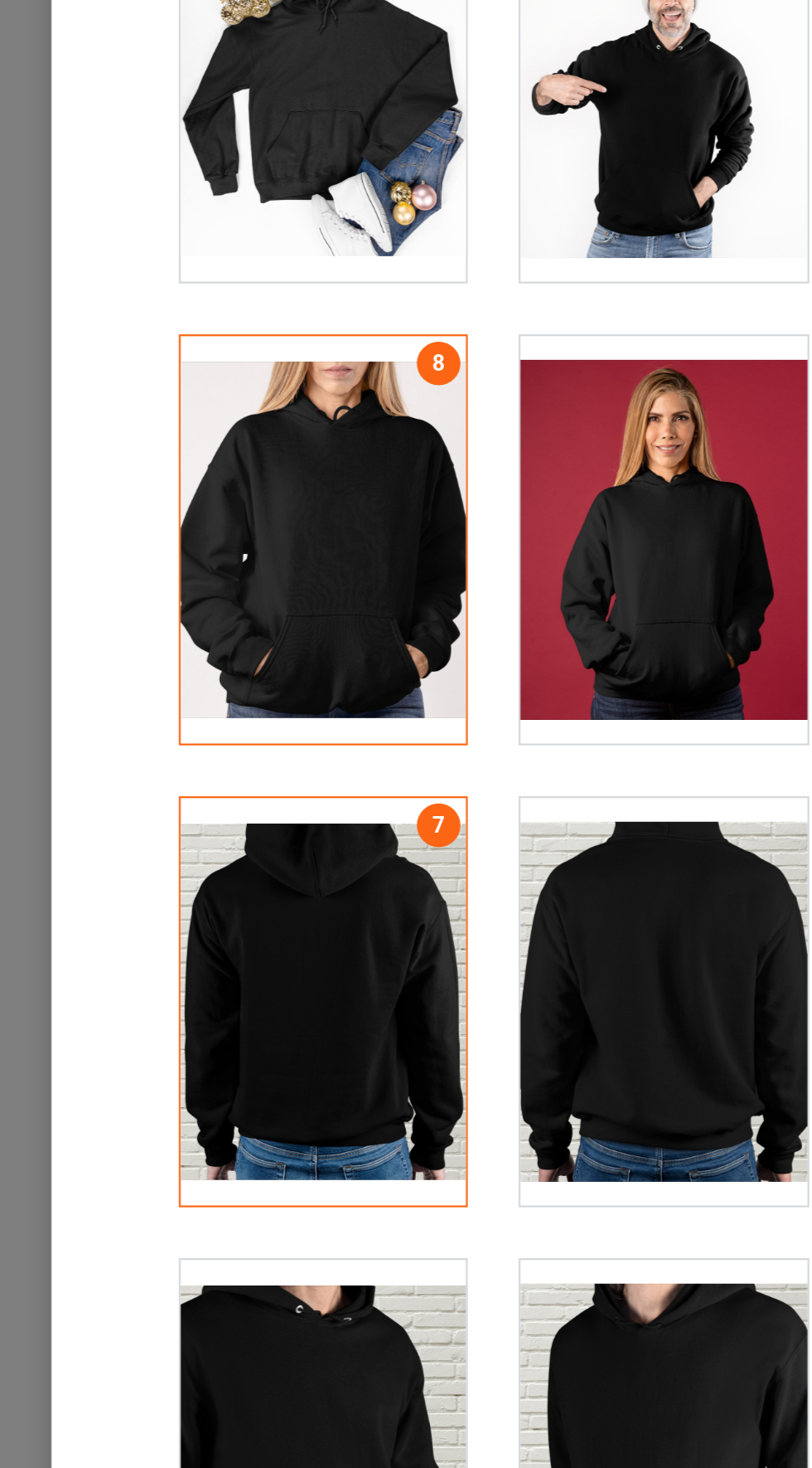
scroll to position [3611, 0]
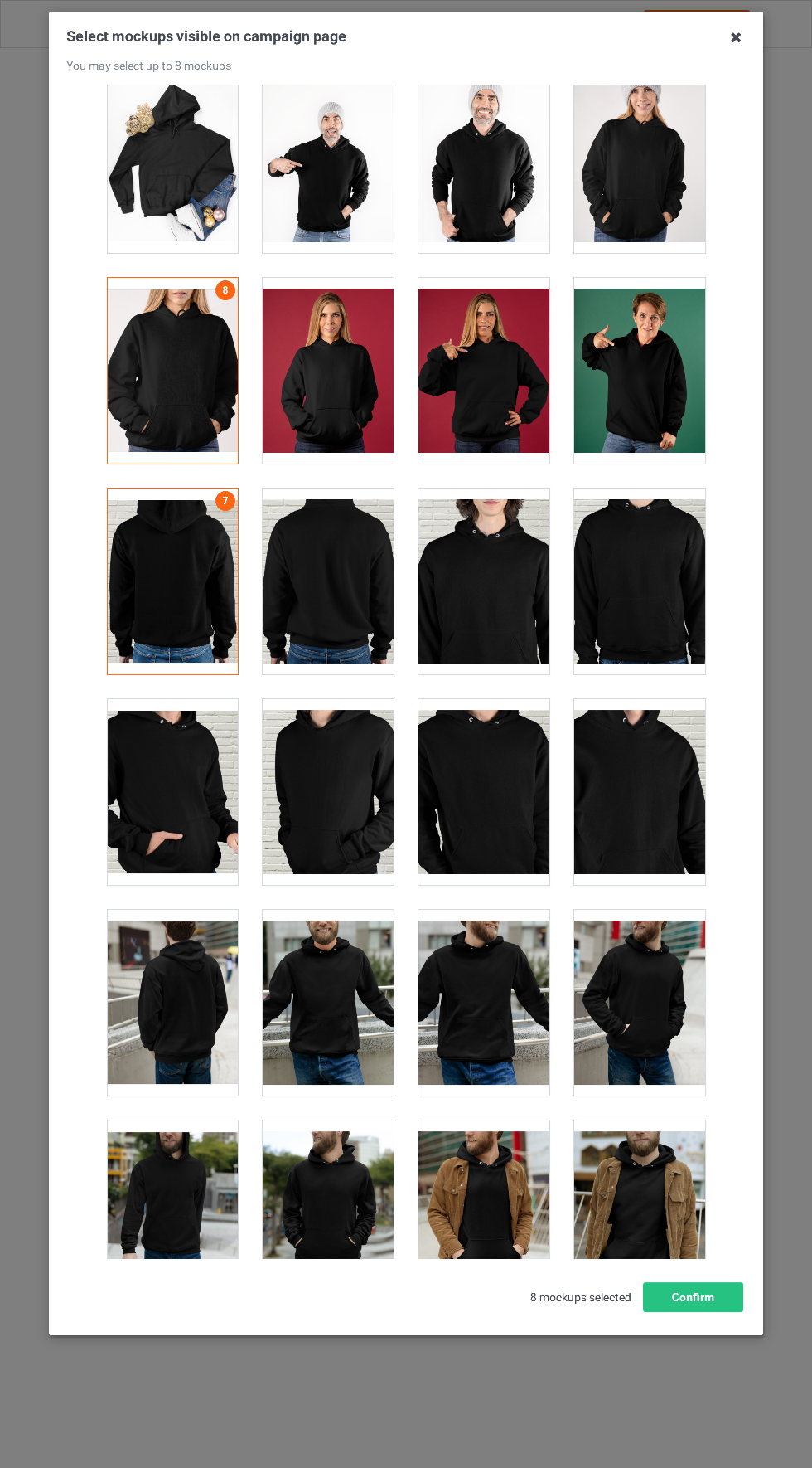
click at [736, 38] on icon at bounding box center [736, 37] width 27 height 27
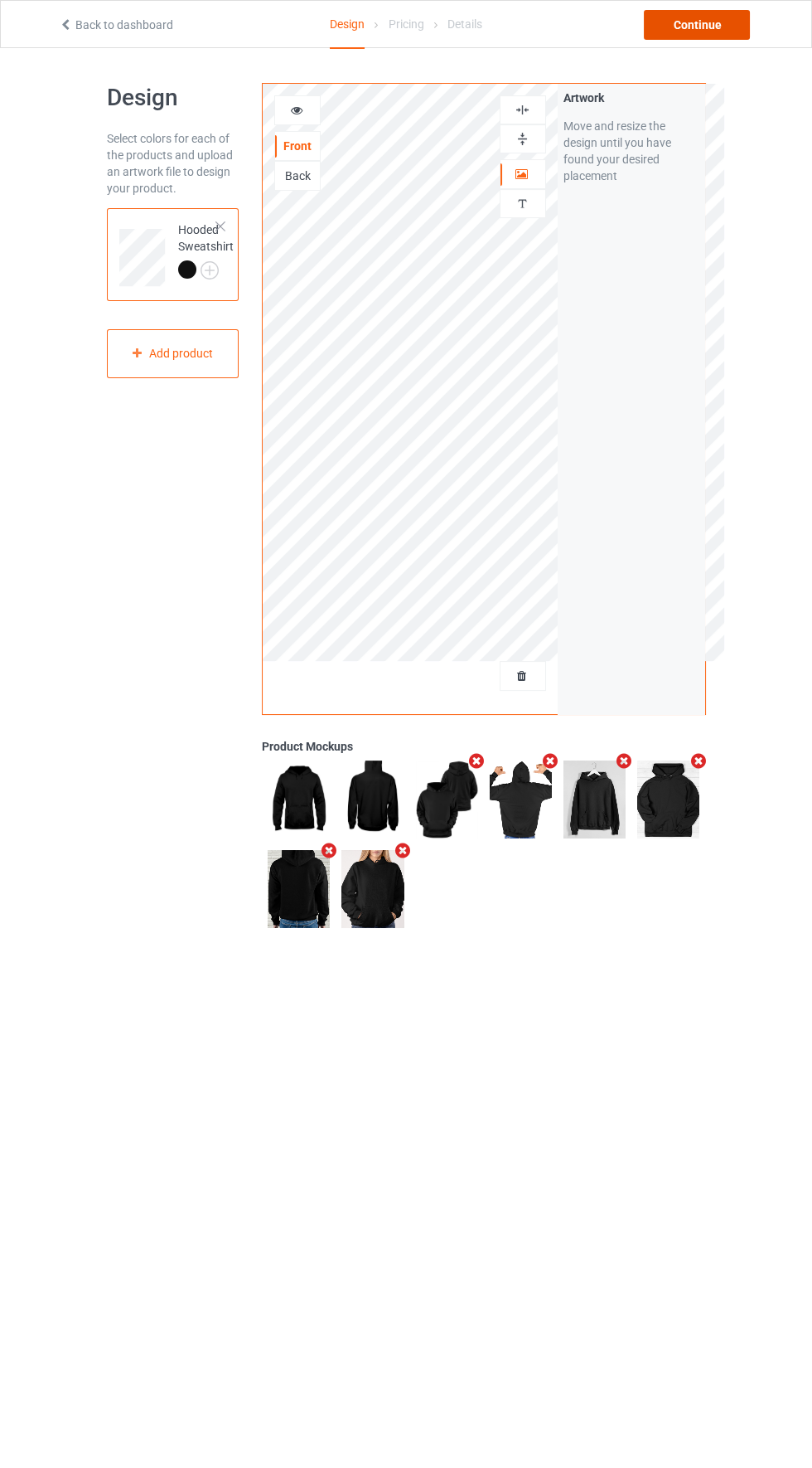
click at [715, 37] on div "Continue" at bounding box center [697, 24] width 106 height 30
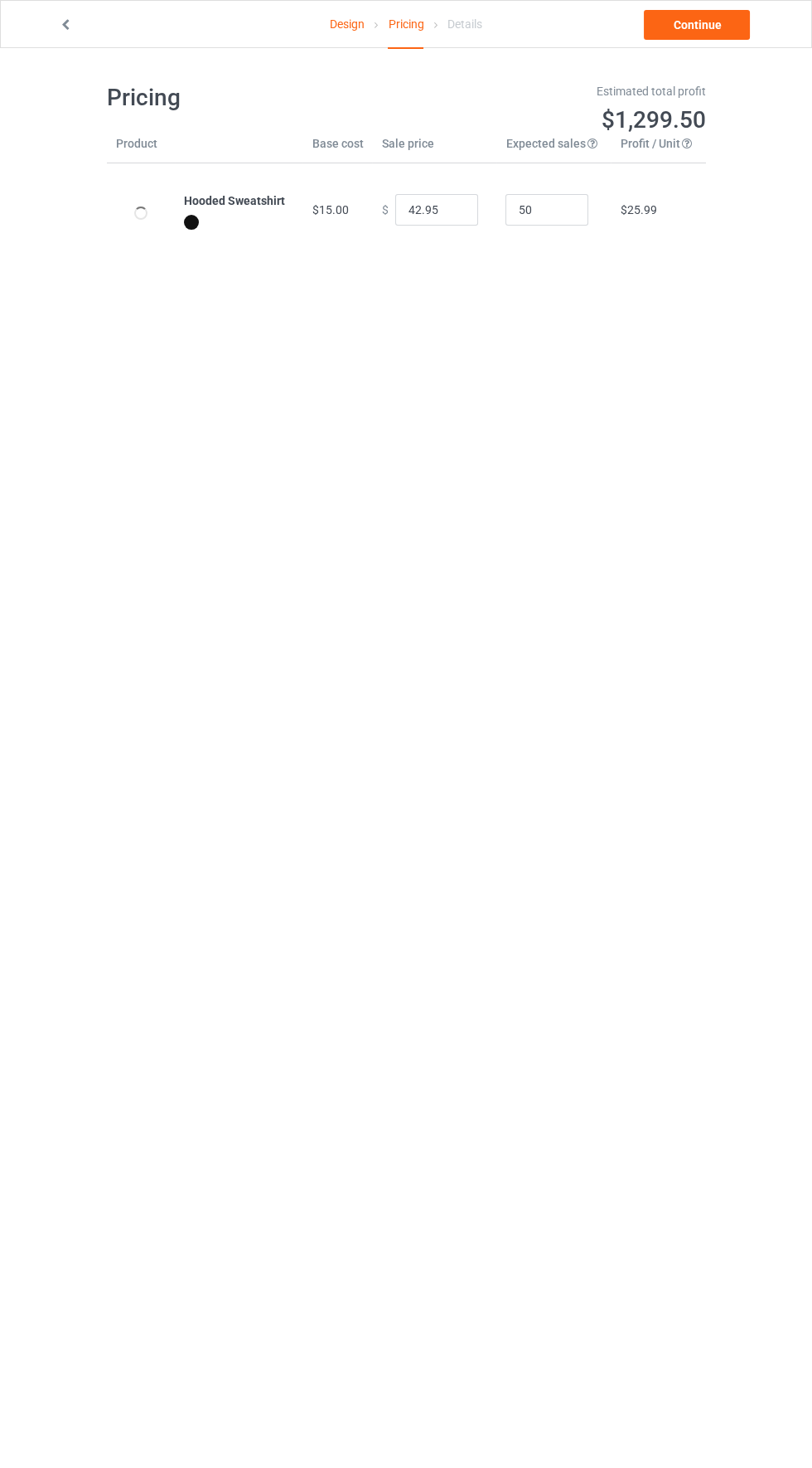
type input "46.95"
click at [693, 29] on link "Continue" at bounding box center [697, 24] width 106 height 30
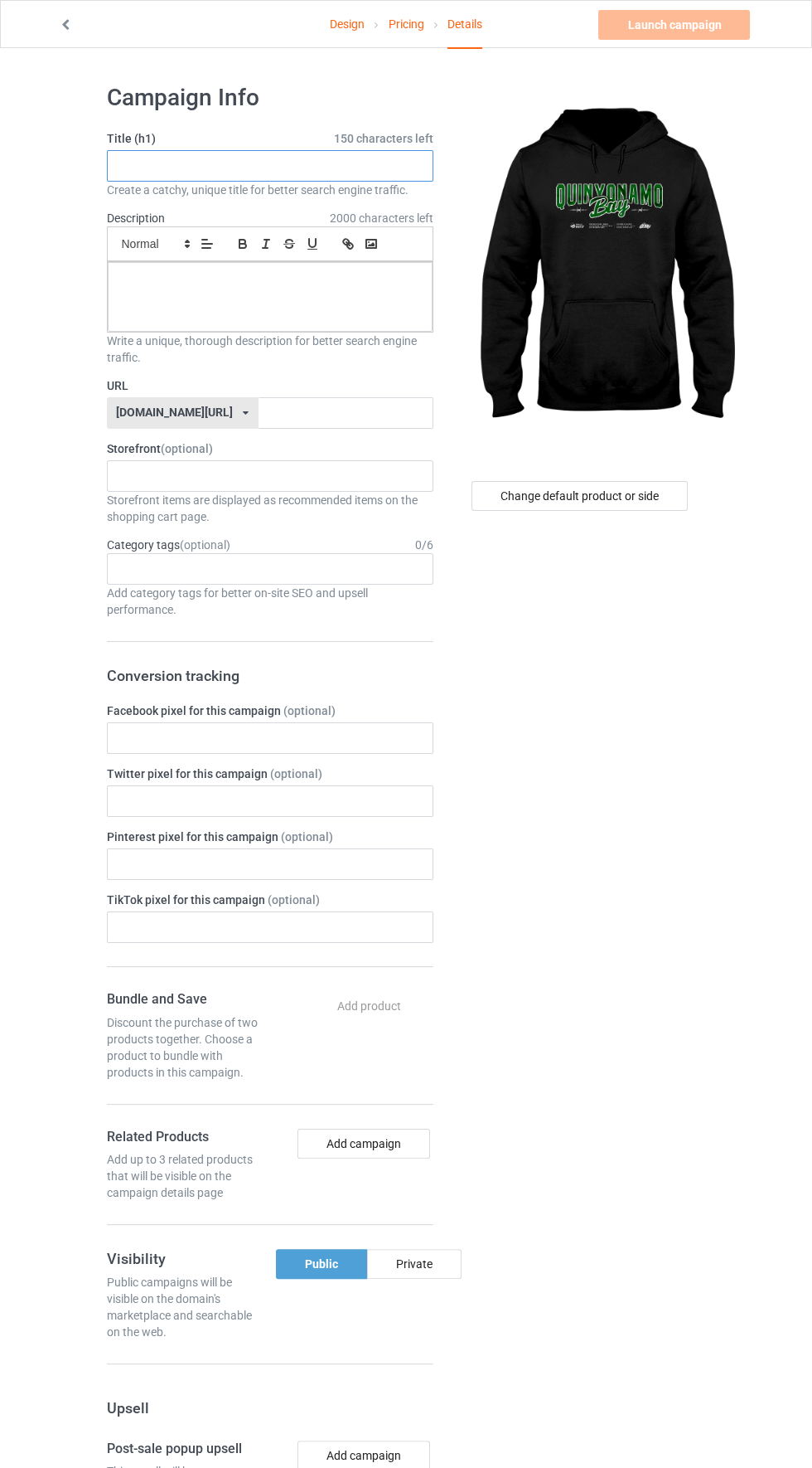
click at [178, 161] on input "text" at bounding box center [270, 165] width 327 height 32
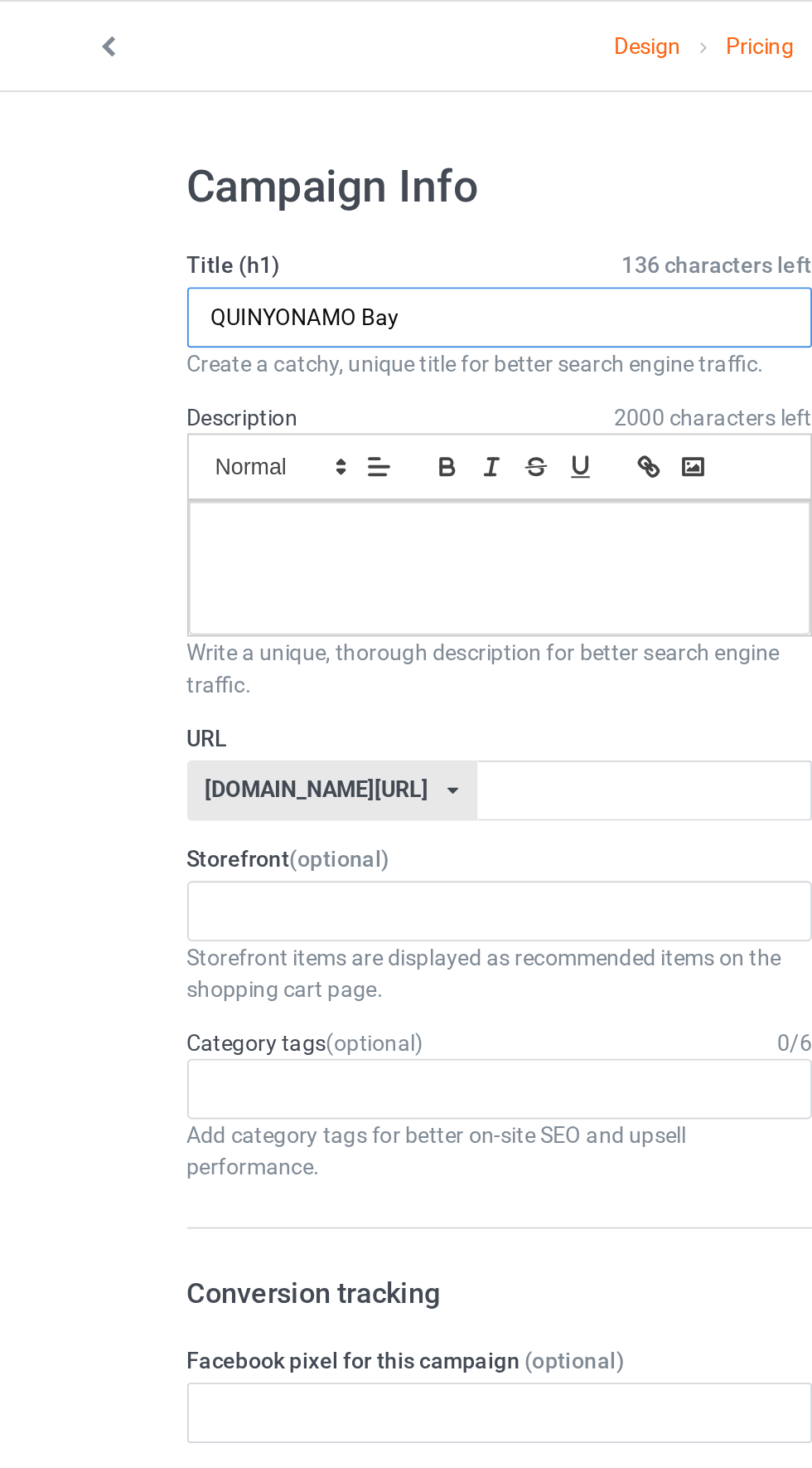
type input "QUINYONAMO Bay"
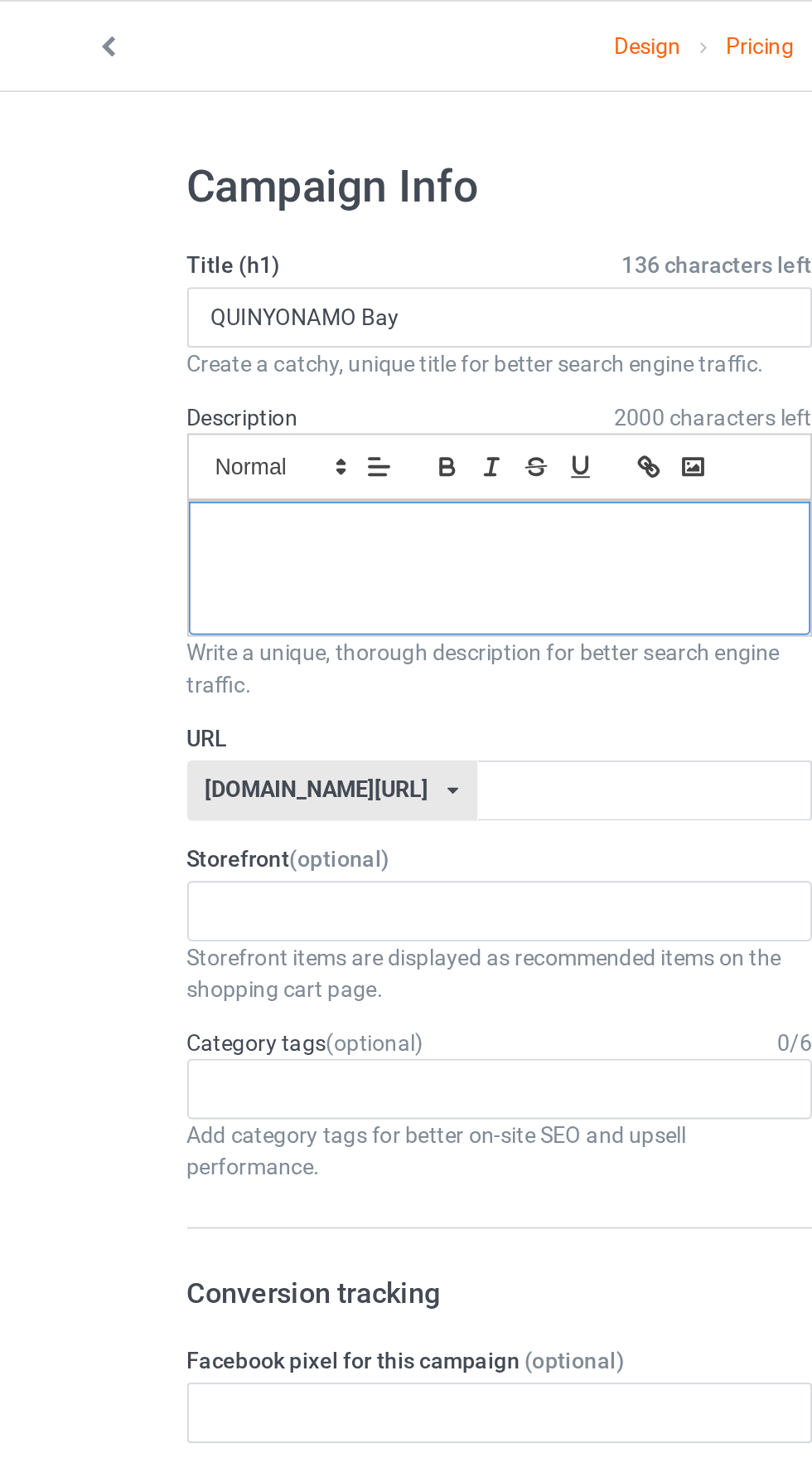
click at [190, 294] on div at bounding box center [270, 297] width 325 height 69
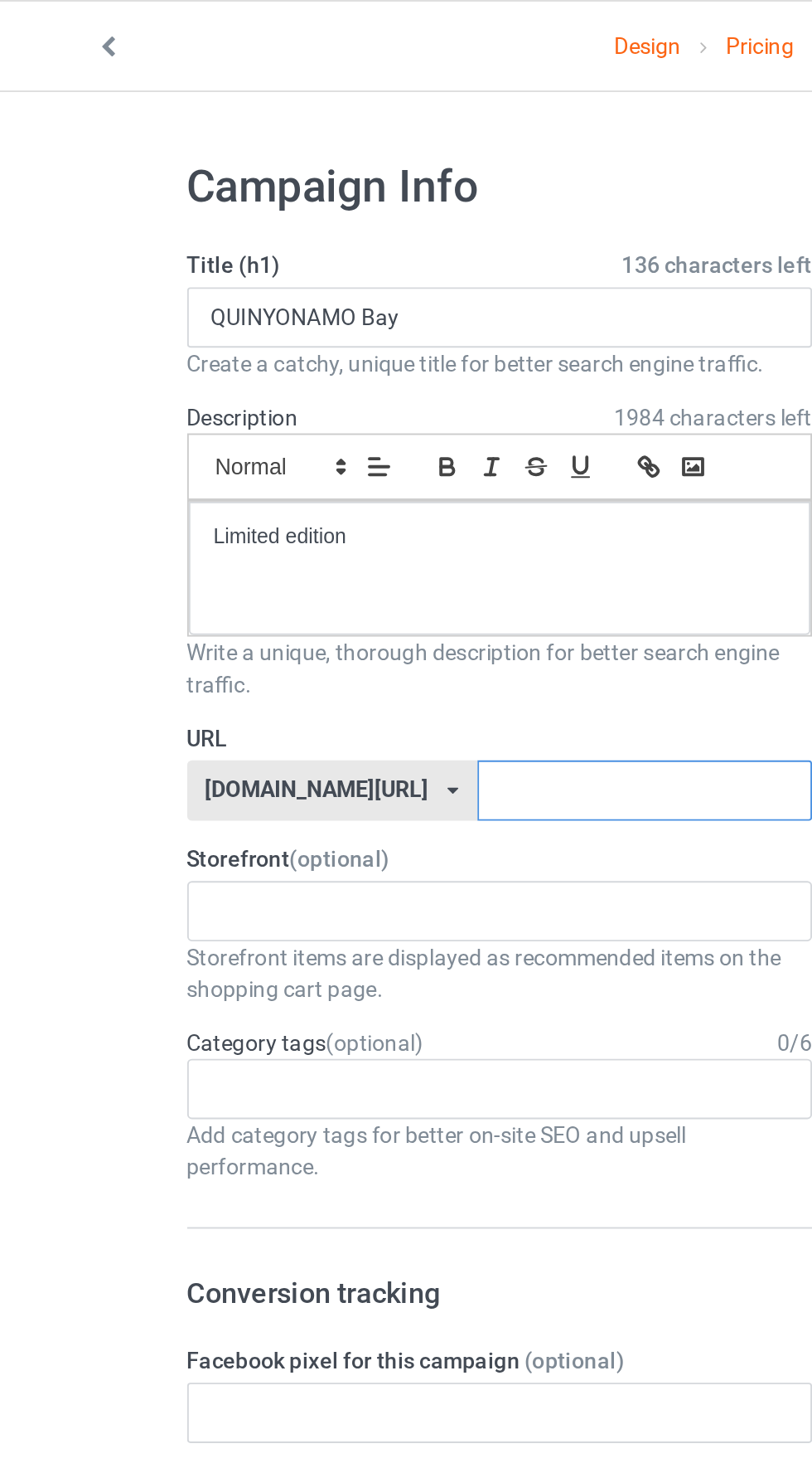
click at [275, 411] on input "text" at bounding box center [346, 412] width 175 height 32
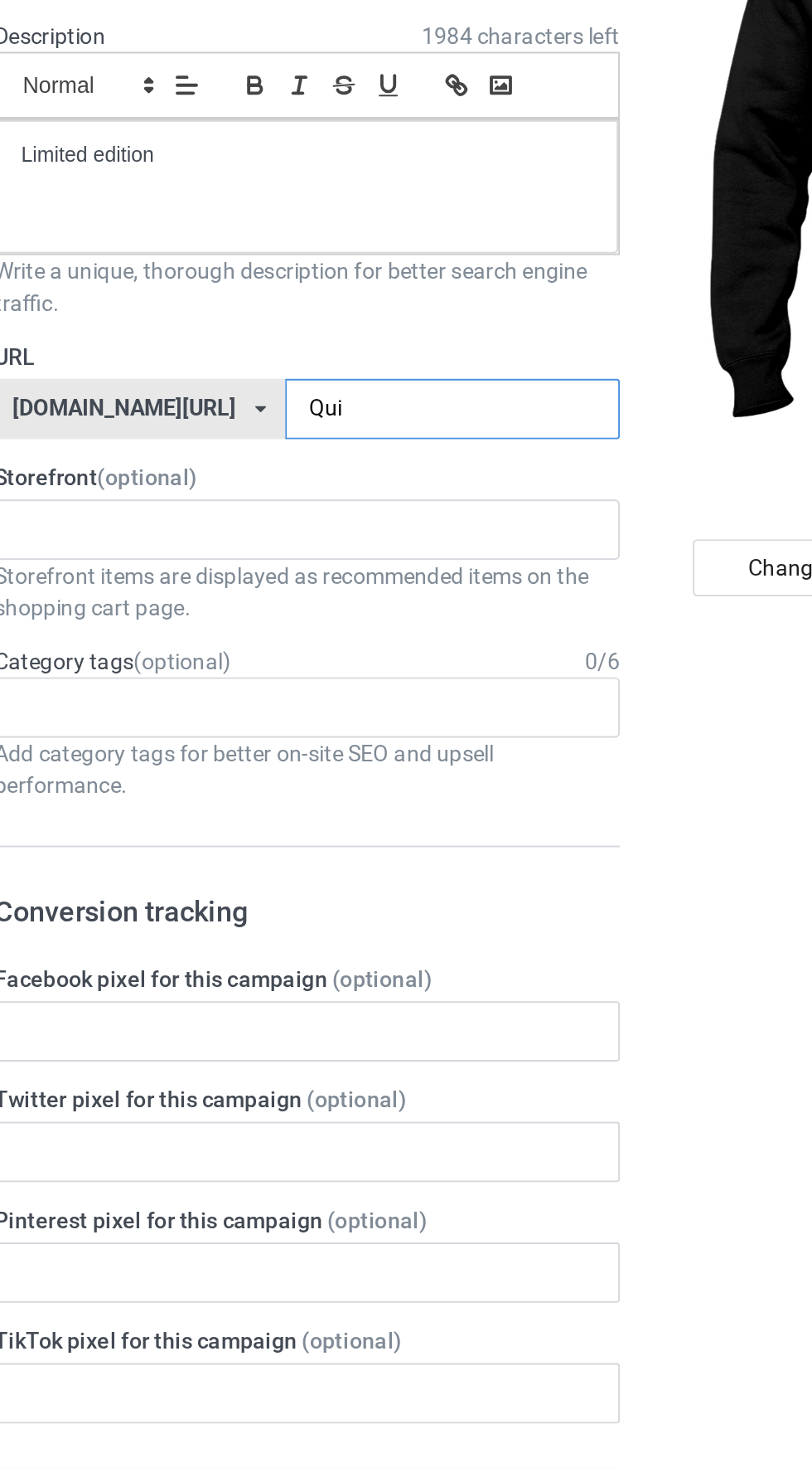
type input "Quin"
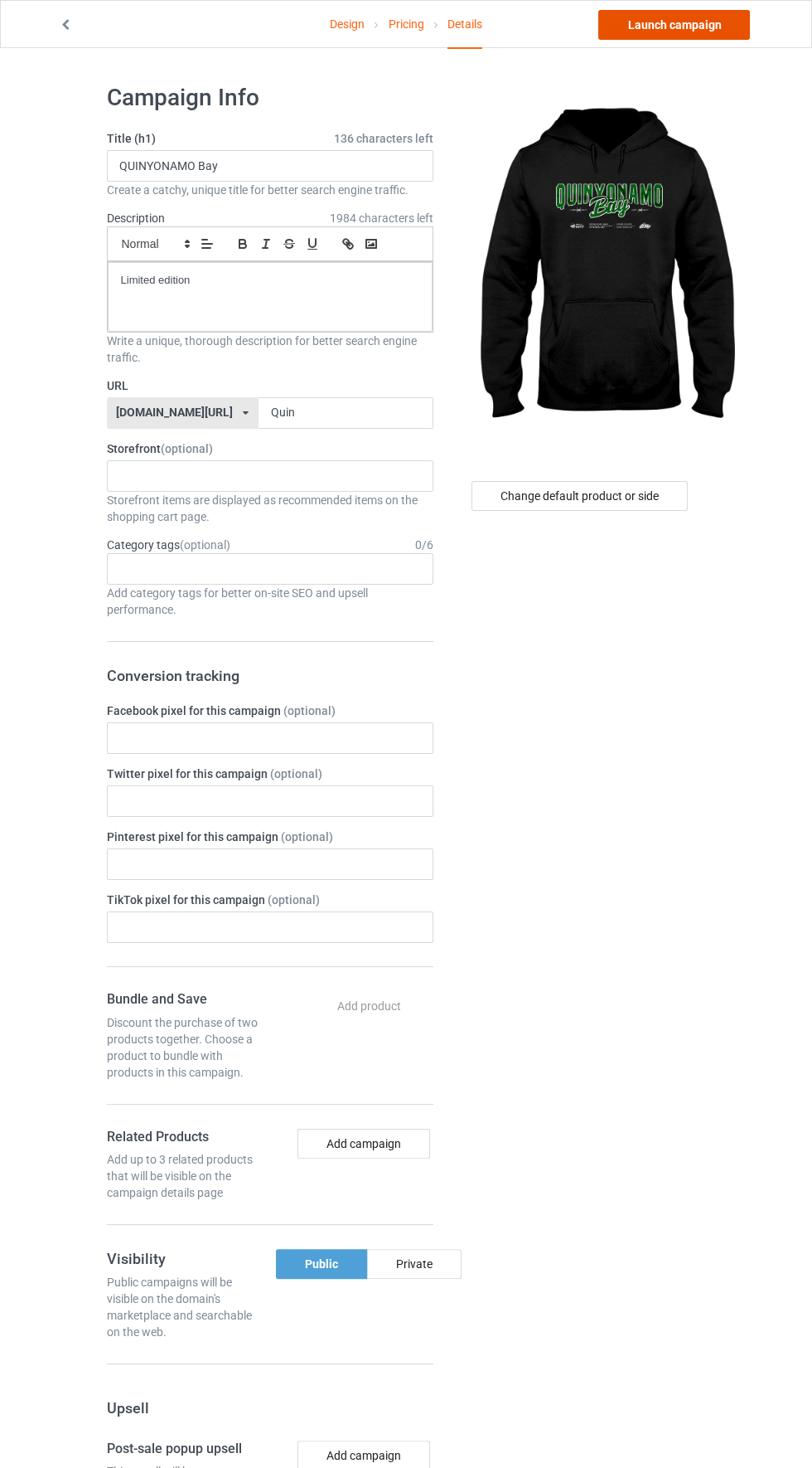
click at [691, 24] on link "Launch campaign" at bounding box center [675, 24] width 152 height 30
